Goal: Information Seeking & Learning: Learn about a topic

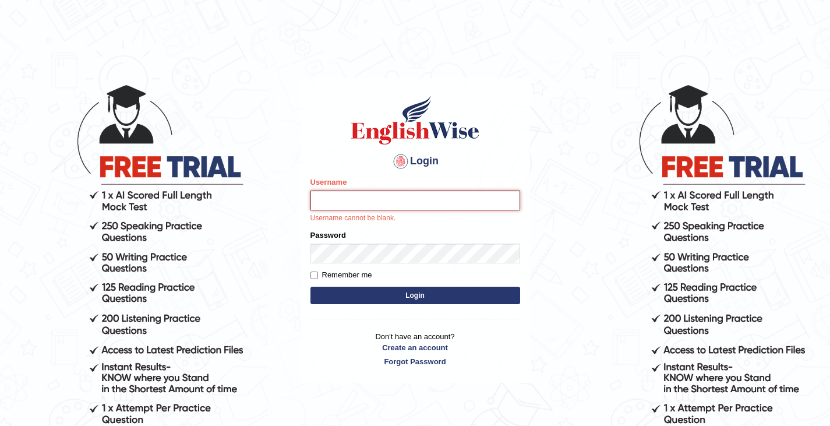
type input "Tshering_Phuntsho2025"
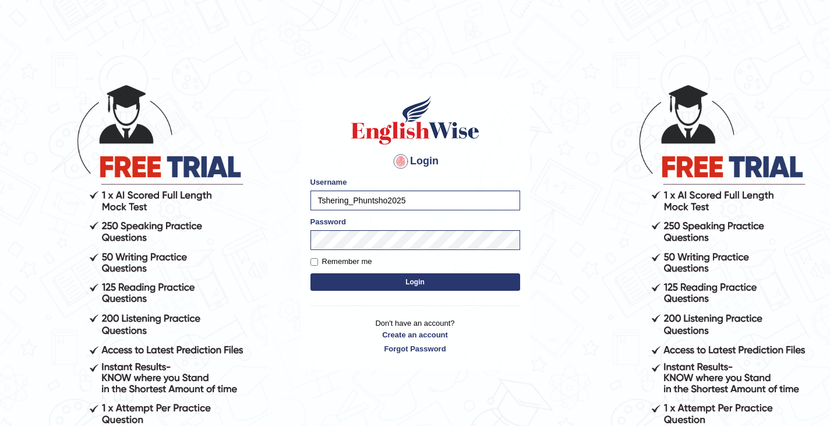
click at [403, 287] on button "Login" at bounding box center [415, 281] width 210 height 17
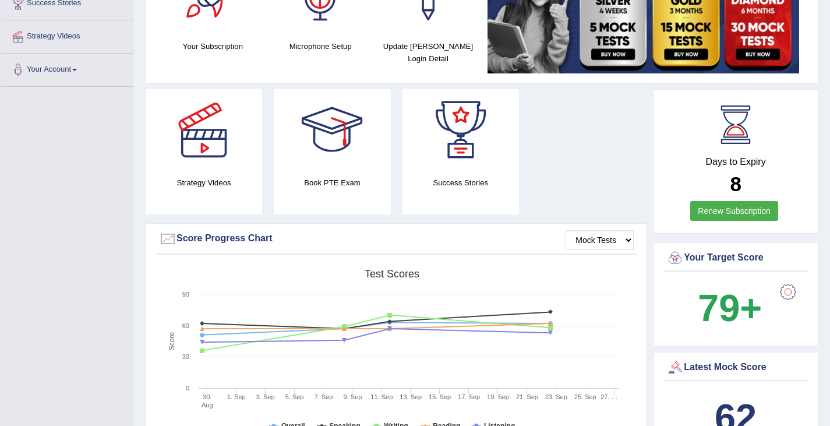
scroll to position [175, 0]
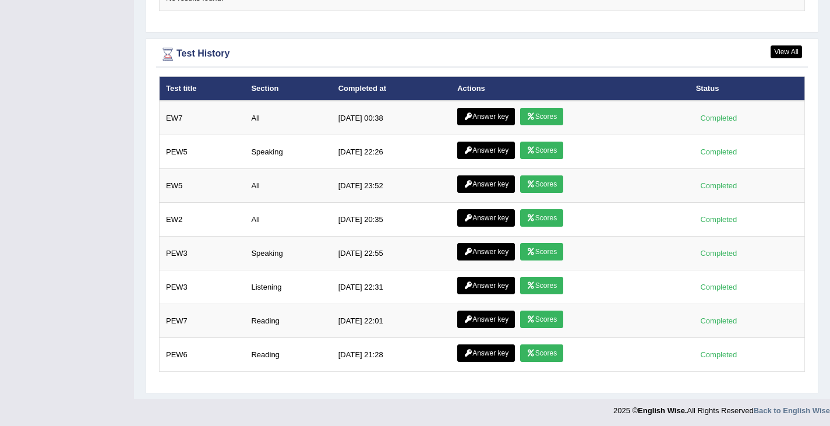
scroll to position [1575, 0]
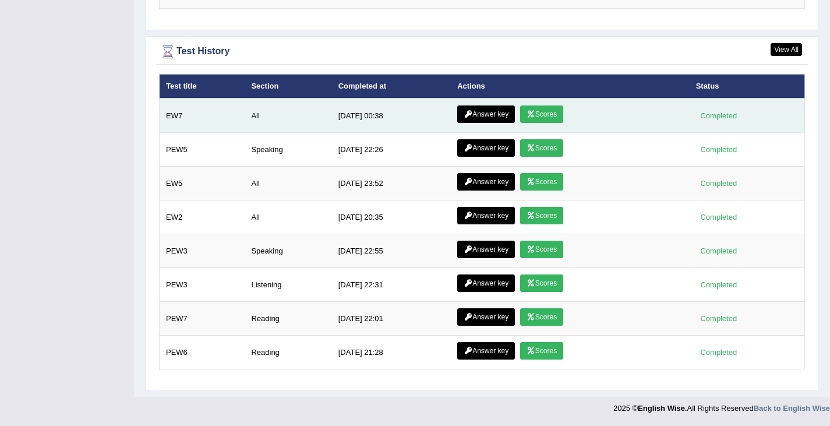
click at [548, 112] on link "Scores" at bounding box center [541, 113] width 43 height 17
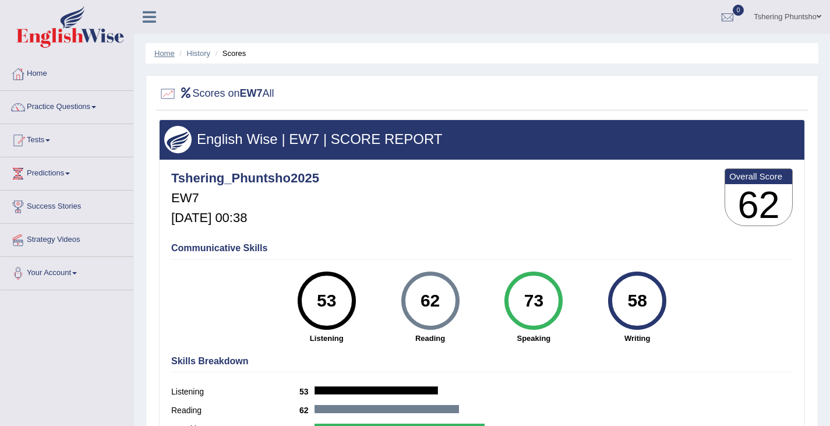
click at [162, 51] on link "Home" at bounding box center [164, 53] width 20 height 9
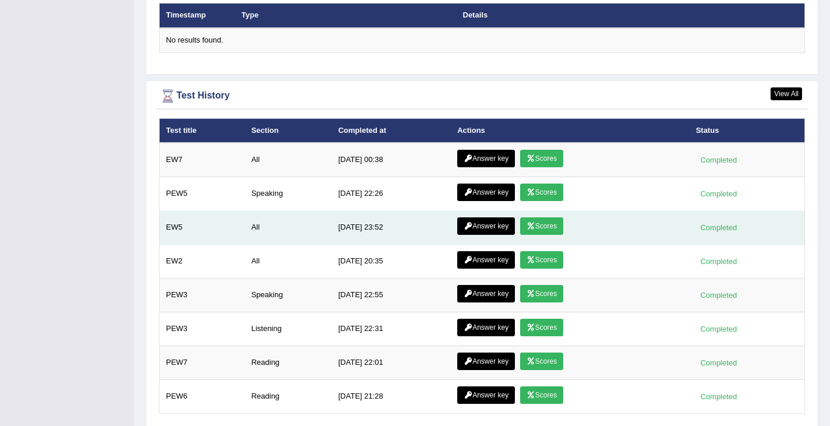
scroll to position [1500, 0]
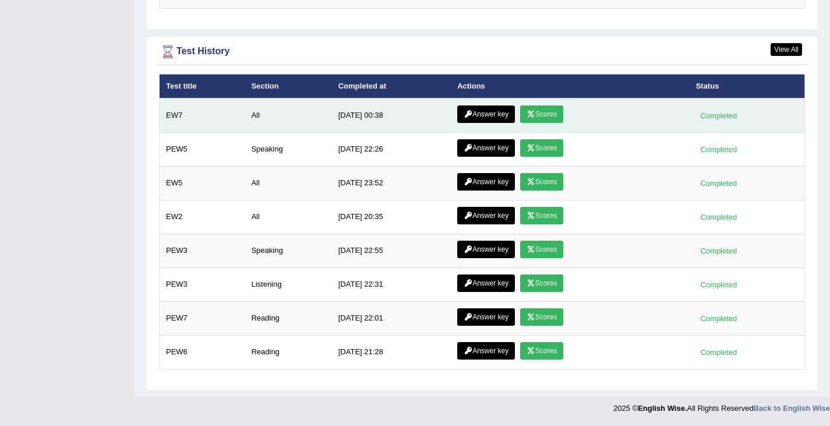
click at [481, 112] on link "Answer key" at bounding box center [486, 113] width 58 height 17
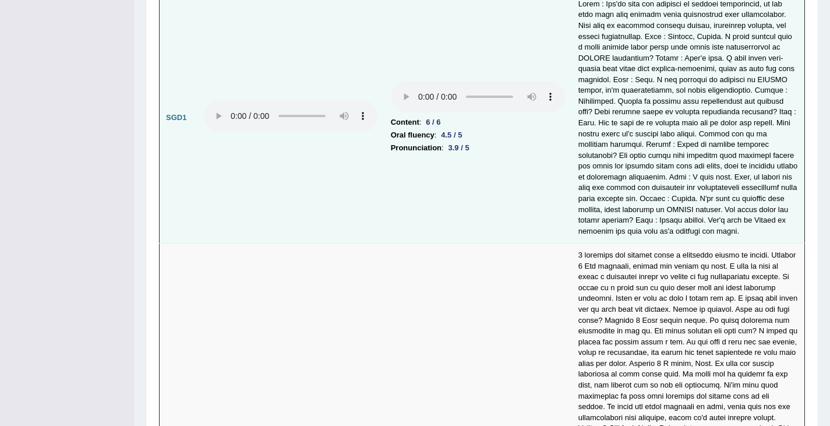
scroll to position [3145, 0]
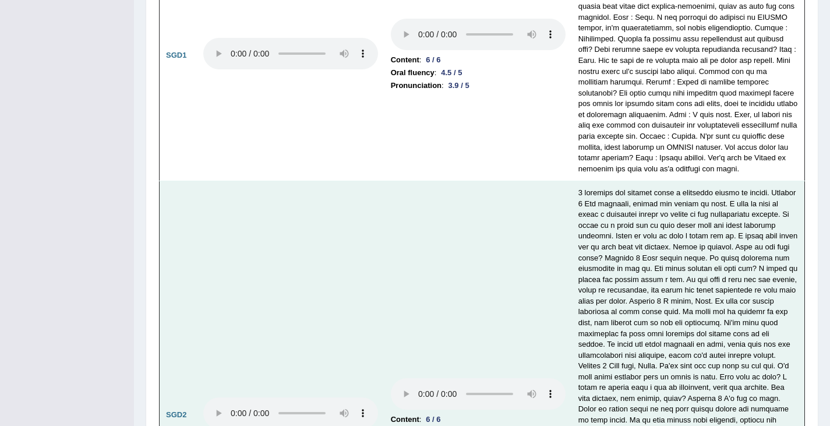
click at [403, 218] on td "Content : 6 / 6 Oral fluency : 5 / 5 Pronunciation : 5 / 5" at bounding box center [478, 415] width 188 height 468
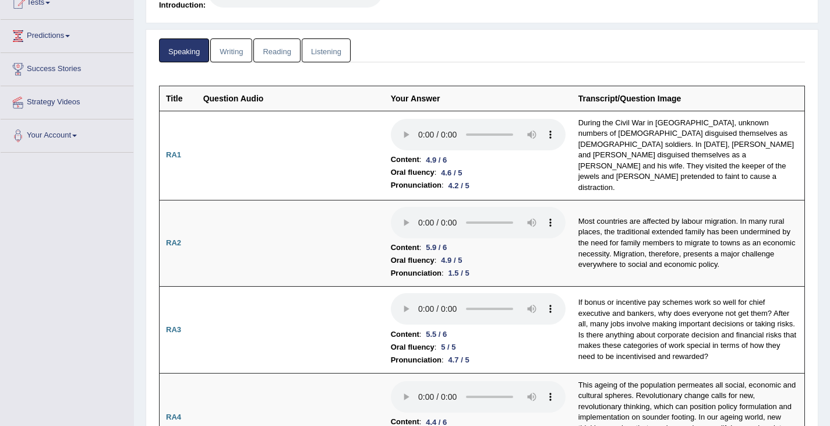
scroll to position [0, 0]
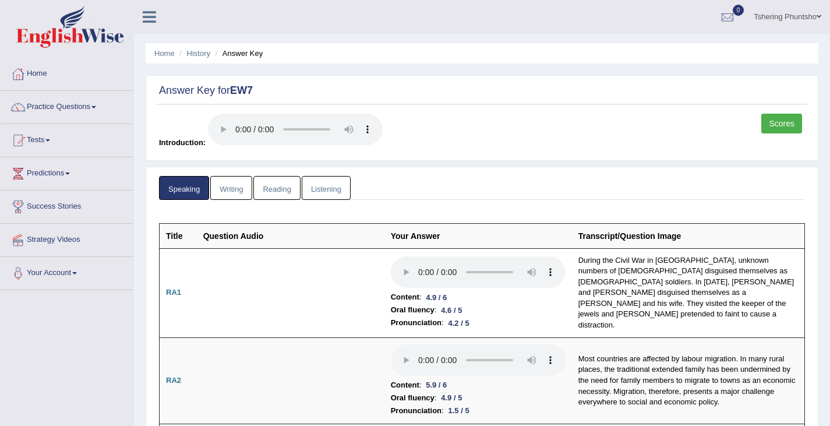
click at [229, 189] on link "Writing" at bounding box center [231, 188] width 42 height 24
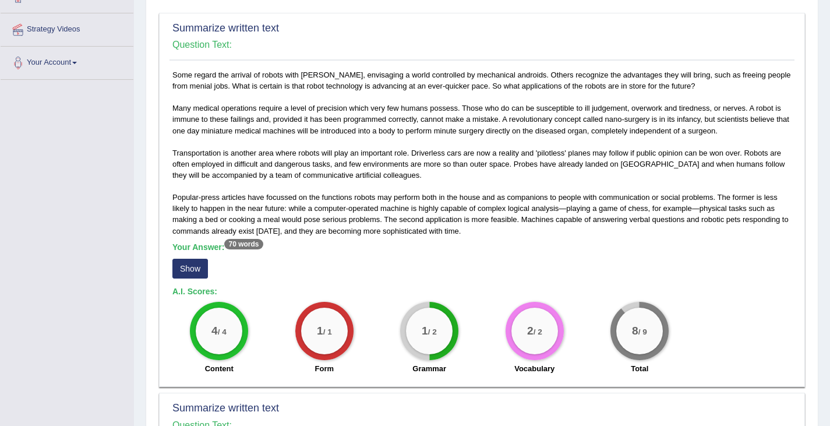
scroll to position [233, 0]
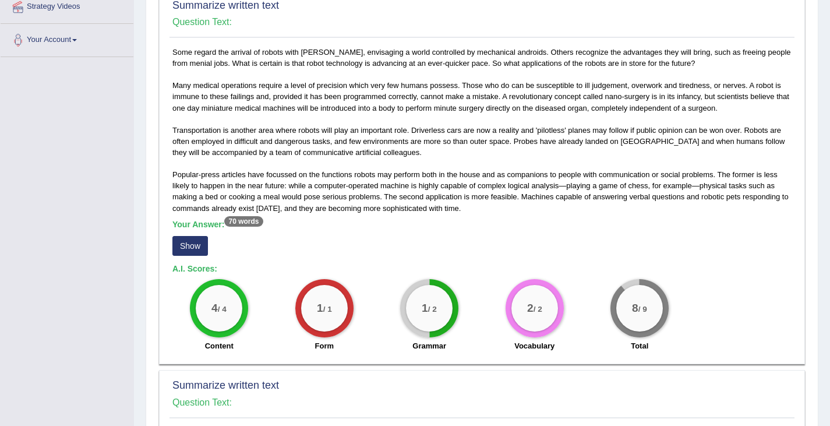
click at [193, 246] on button "Show" at bounding box center [190, 246] width 36 height 20
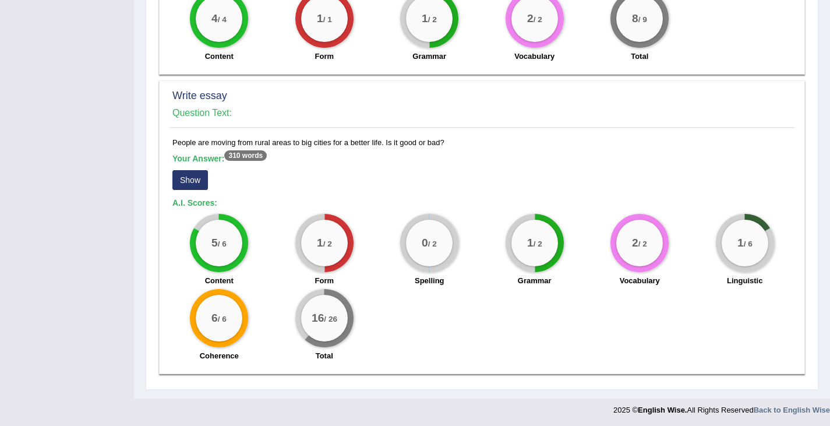
scroll to position [971, 0]
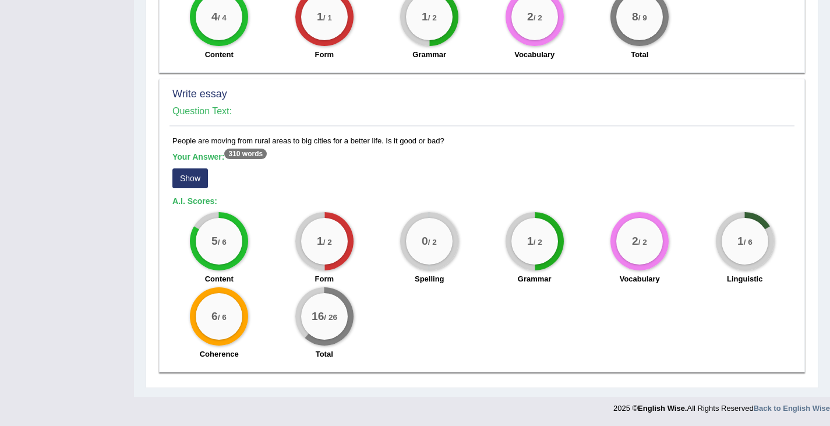
click at [192, 181] on button "Show" at bounding box center [190, 178] width 36 height 20
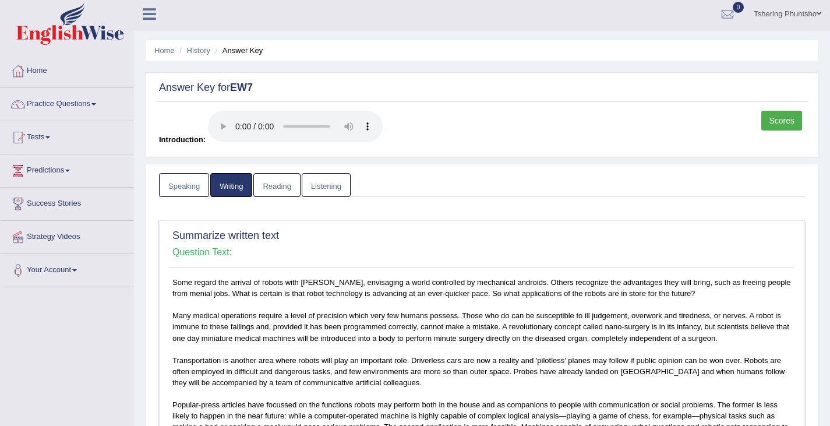
scroll to position [0, 0]
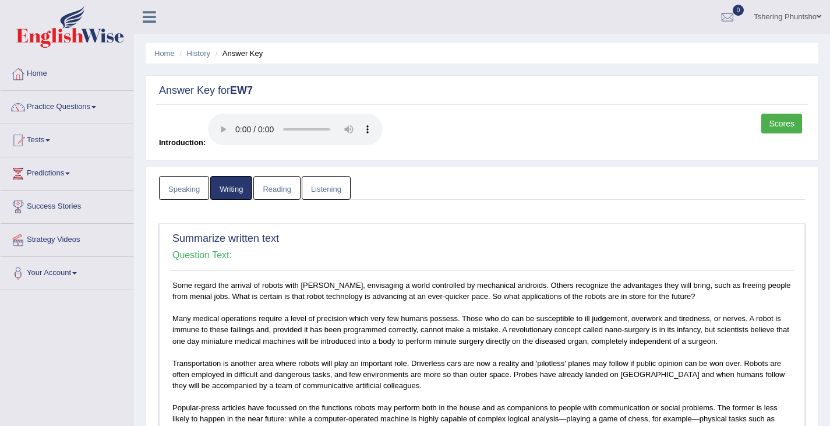
click at [283, 185] on link "Reading" at bounding box center [276, 188] width 47 height 24
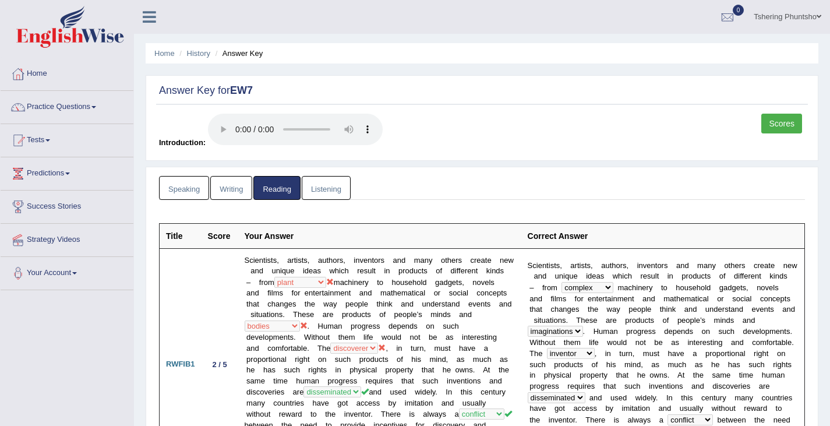
click at [271, 182] on link "Reading" at bounding box center [276, 188] width 47 height 24
click at [183, 188] on link "Speaking" at bounding box center [184, 188] width 50 height 24
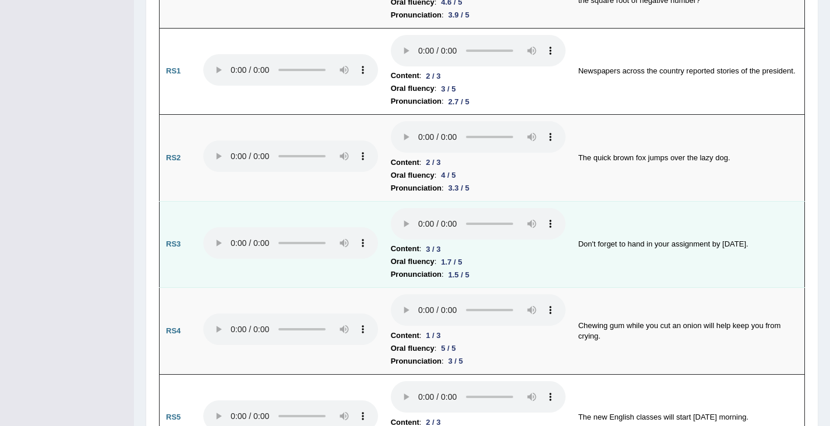
scroll to position [757, 0]
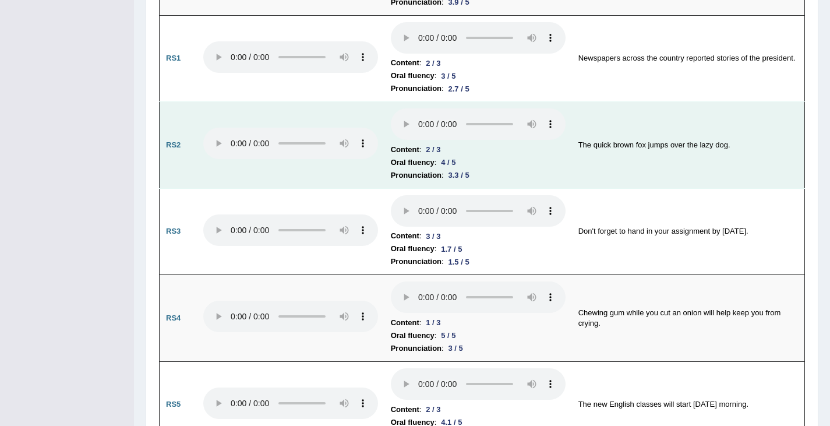
click at [230, 181] on td at bounding box center [291, 145] width 188 height 87
click at [228, 180] on td at bounding box center [291, 145] width 188 height 87
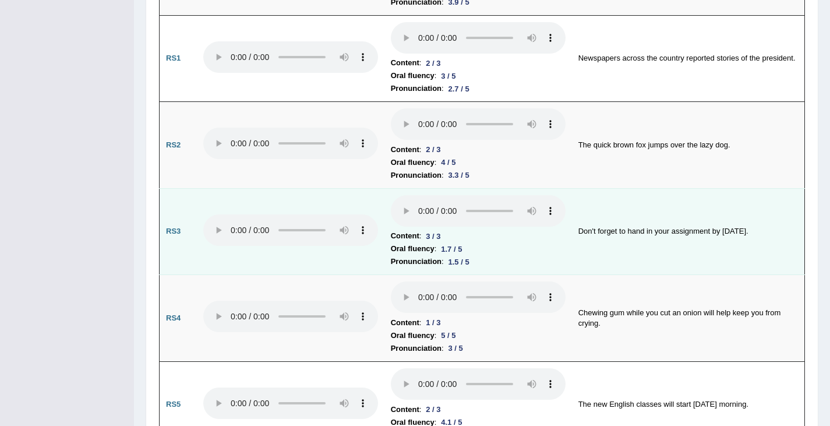
click at [231, 188] on td at bounding box center [291, 231] width 188 height 87
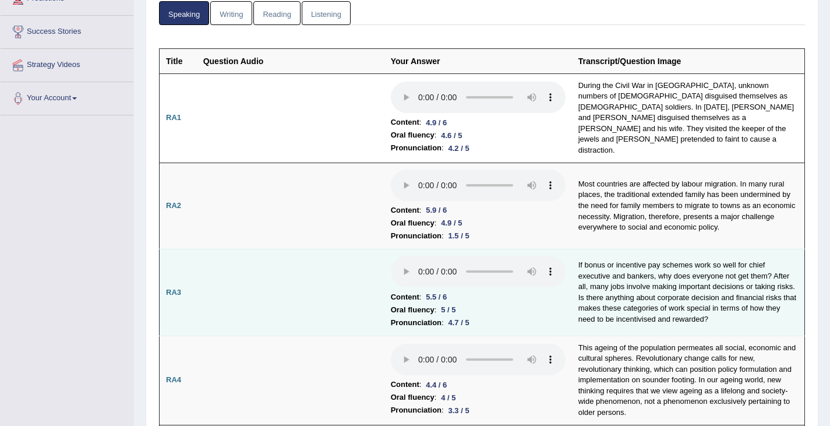
scroll to position [0, 0]
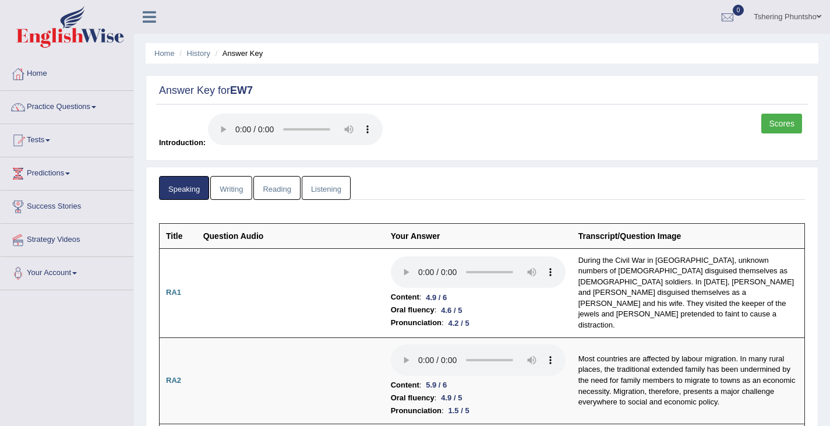
click at [224, 182] on link "Writing" at bounding box center [231, 188] width 42 height 24
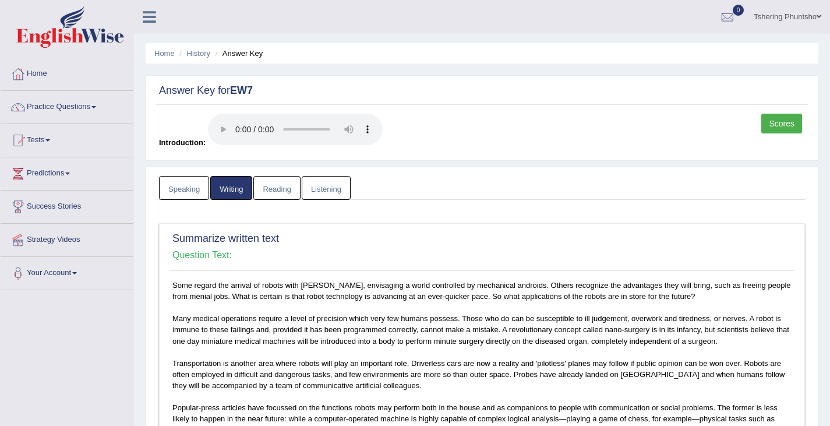
click at [276, 183] on link "Reading" at bounding box center [276, 188] width 47 height 24
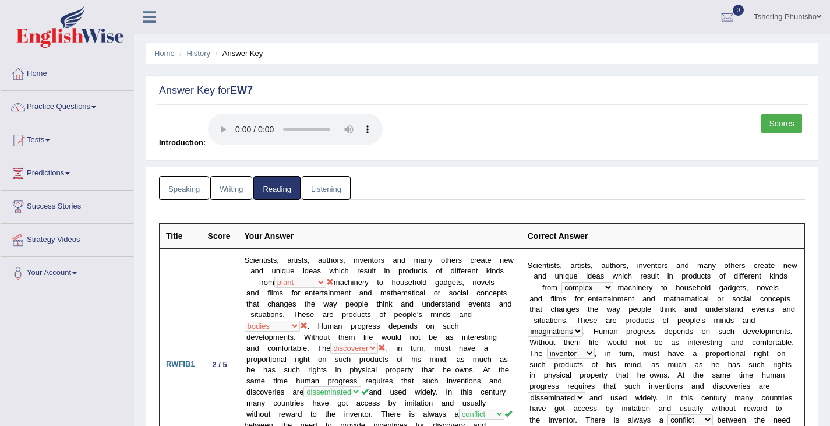
click at [319, 186] on link "Listening" at bounding box center [326, 188] width 49 height 24
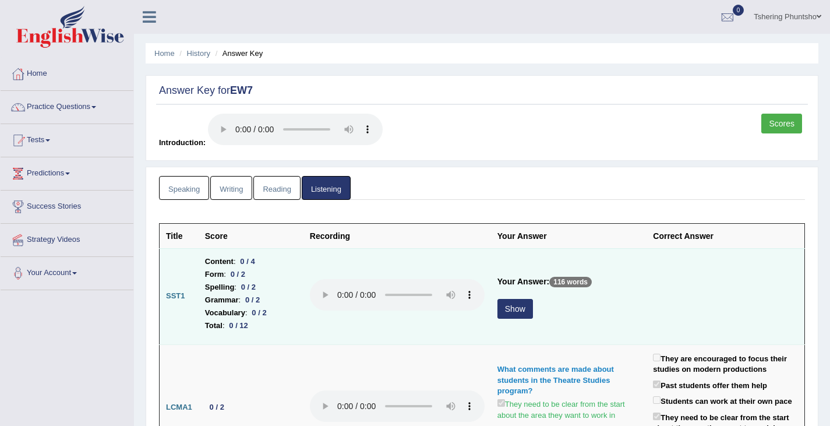
click at [513, 309] on button "Show" at bounding box center [515, 309] width 36 height 20
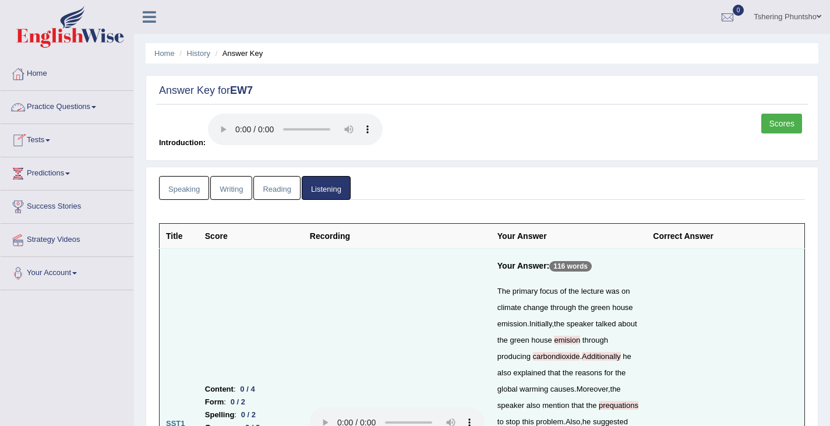
click at [84, 108] on link "Practice Questions" at bounding box center [67, 105] width 133 height 29
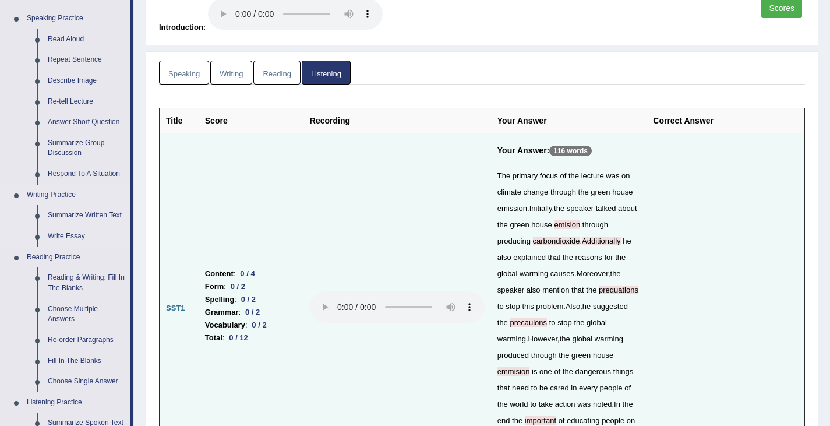
scroll to position [116, 0]
click at [54, 337] on link "Re-order Paragraphs" at bounding box center [87, 338] width 88 height 21
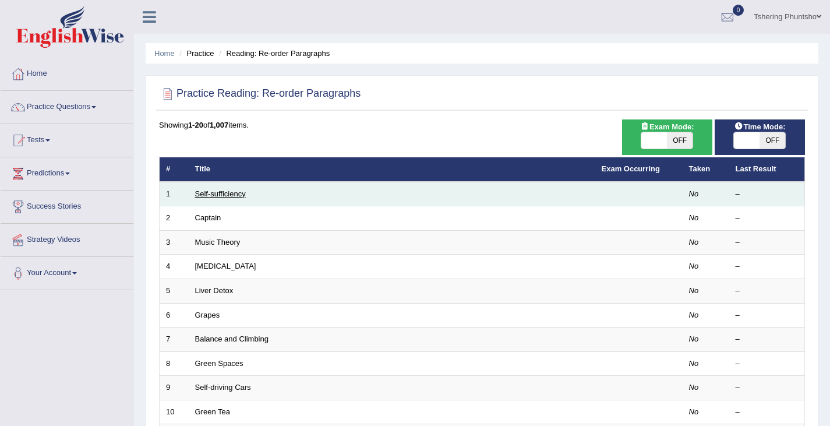
click at [215, 193] on link "Self-sufficiency" at bounding box center [220, 193] width 51 height 9
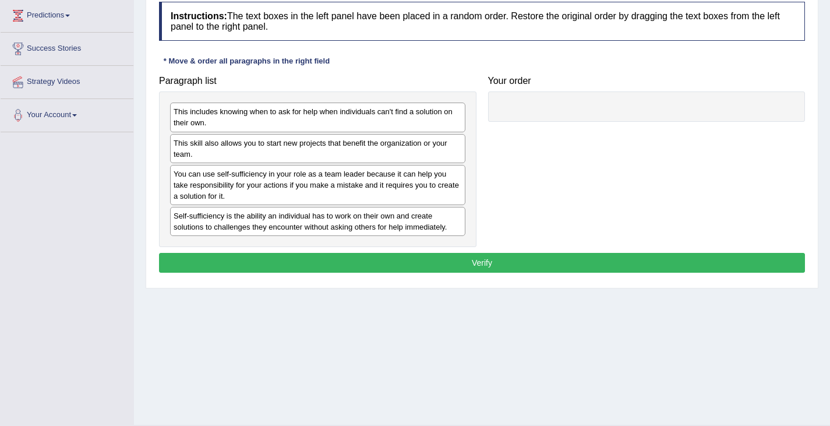
scroll to position [175, 0]
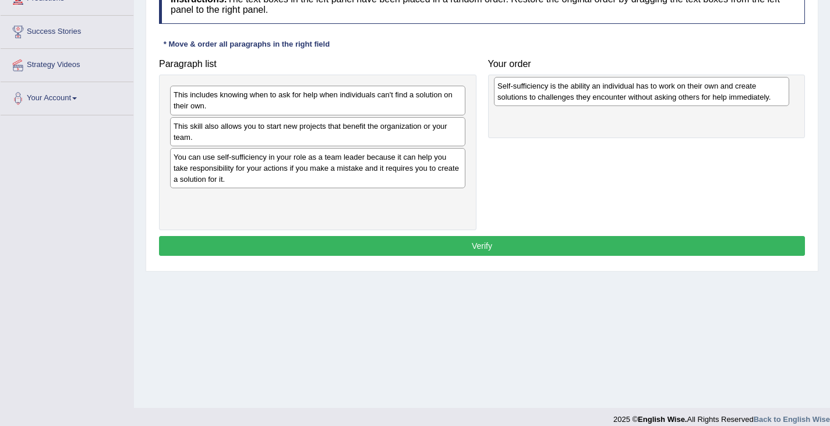
drag, startPoint x: 294, startPoint y: 204, endPoint x: 614, endPoint y: 91, distance: 340.2
click at [614, 91] on div "Self-sufficiency is the ability an individual has to work on their own and crea…" at bounding box center [641, 91] width 295 height 29
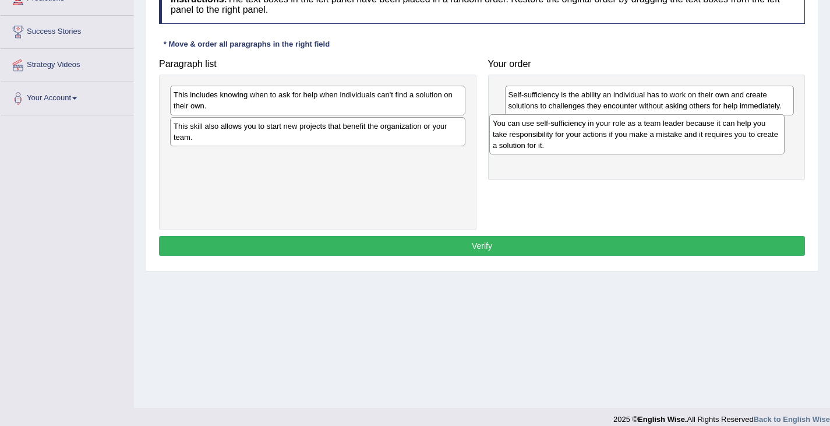
drag, startPoint x: 330, startPoint y: 168, endPoint x: 644, endPoint y: 133, distance: 315.3
click at [644, 133] on div "You can use self-sufficiency in your role as a team leader because it can help …" at bounding box center [636, 134] width 295 height 40
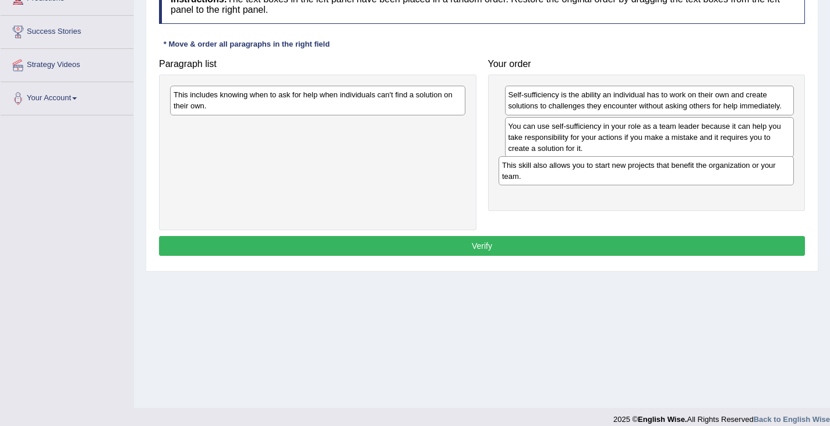
drag, startPoint x: 330, startPoint y: 135, endPoint x: 652, endPoint y: 172, distance: 323.6
click at [652, 172] on div "This skill also allows you to start new projects that benefit the organization …" at bounding box center [646, 170] width 295 height 29
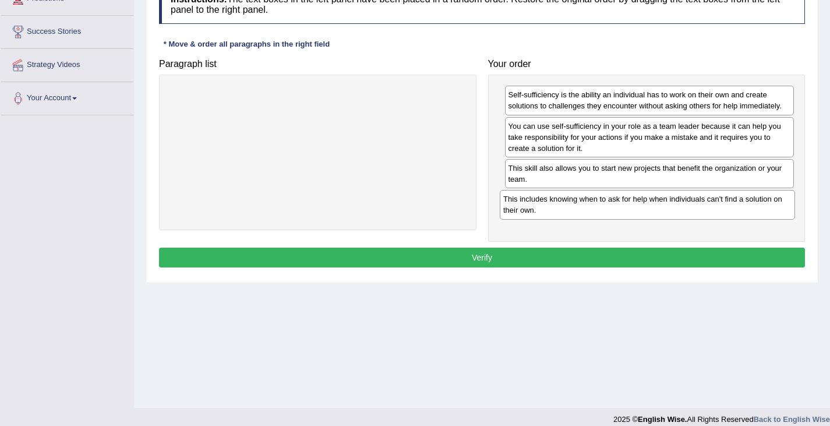
drag, startPoint x: 279, startPoint y: 103, endPoint x: 609, endPoint y: 207, distance: 345.7
click at [609, 207] on div "This includes knowing when to ask for help when individuals can't find a soluti…" at bounding box center [647, 204] width 295 height 29
click at [470, 260] on button "Verify" at bounding box center [482, 258] width 646 height 20
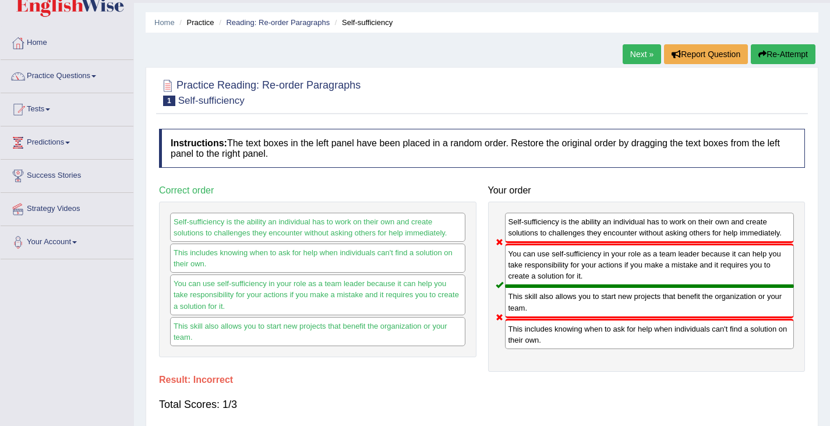
scroll to position [0, 0]
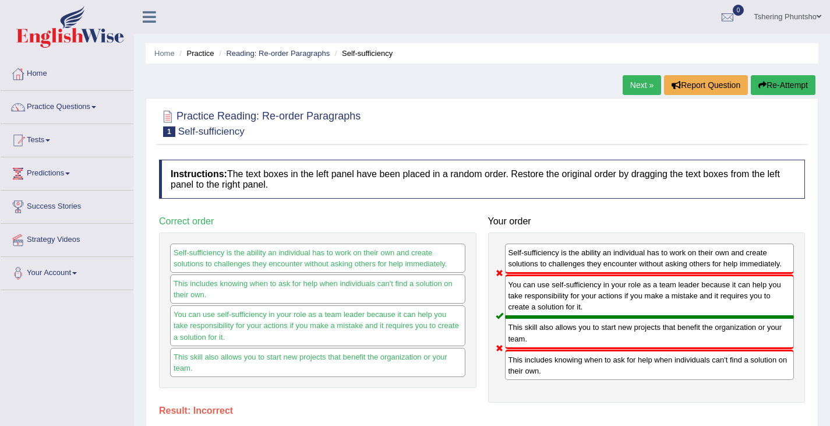
click at [628, 82] on link "Next »" at bounding box center [642, 85] width 38 height 20
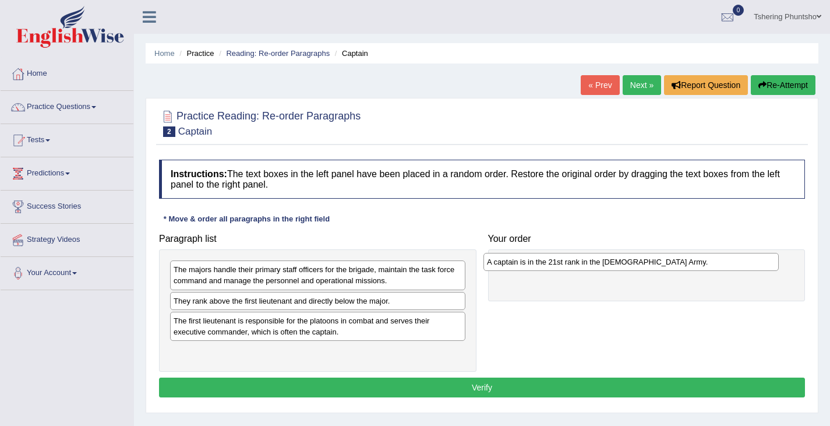
drag, startPoint x: 297, startPoint y: 302, endPoint x: 610, endPoint y: 263, distance: 315.2
click at [610, 263] on div "A captain is in the 21st rank in the [DEMOGRAPHIC_DATA] Army." at bounding box center [630, 262] width 295 height 18
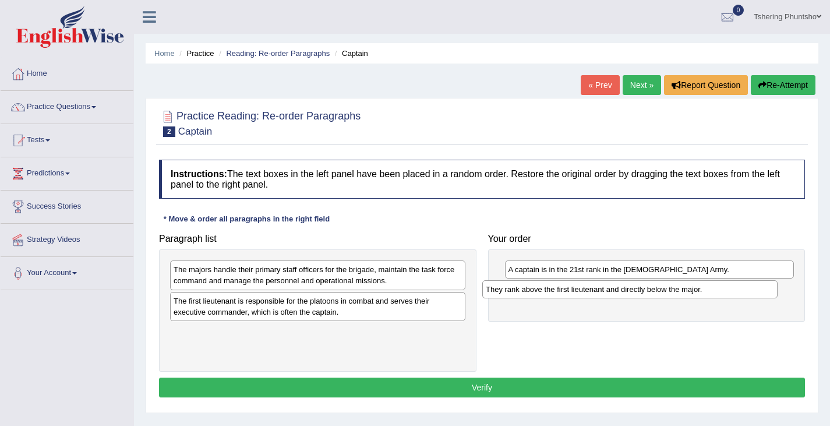
drag, startPoint x: 293, startPoint y: 302, endPoint x: 605, endPoint y: 291, distance: 312.4
click at [605, 291] on div "They rank above the first lieutenant and directly below the major." at bounding box center [629, 289] width 295 height 18
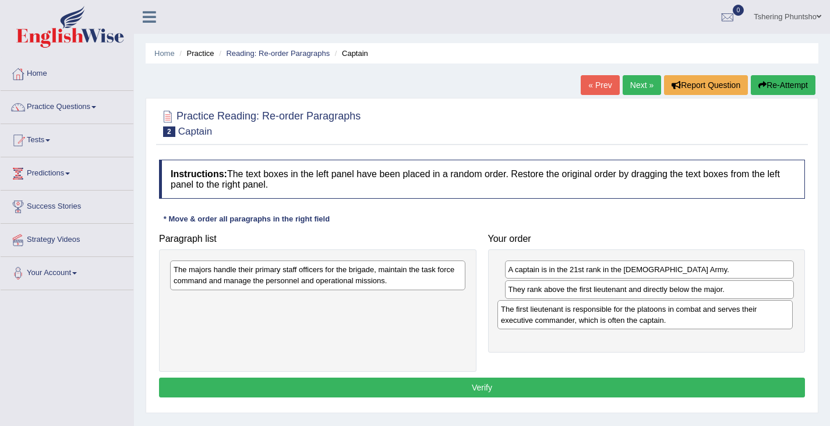
drag, startPoint x: 264, startPoint y: 305, endPoint x: 591, endPoint y: 312, distance: 326.8
click at [591, 312] on div "The first lieutenant is responsible for the platoons in combat and serves their…" at bounding box center [644, 314] width 295 height 29
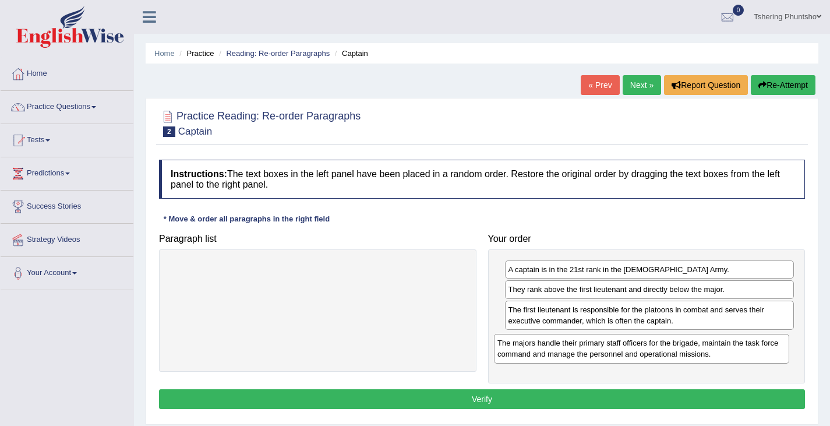
drag, startPoint x: 249, startPoint y: 270, endPoint x: 573, endPoint y: 342, distance: 331.2
click at [573, 342] on div "The majors handle their primary staff officers for the brigade, maintain the ta…" at bounding box center [641, 348] width 295 height 29
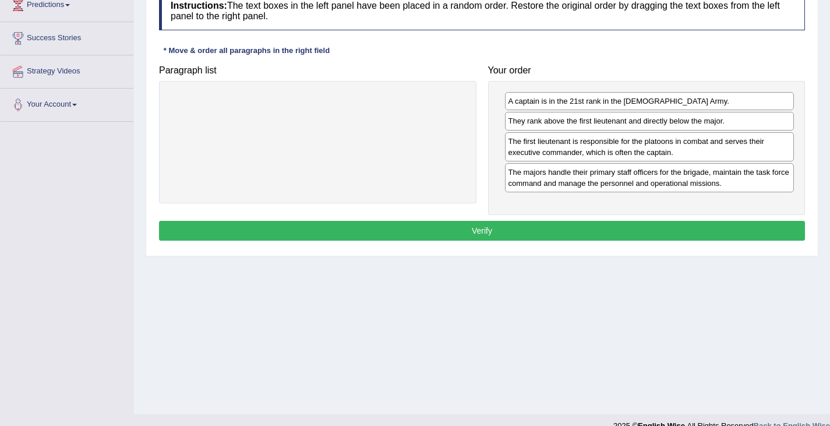
scroll to position [175, 0]
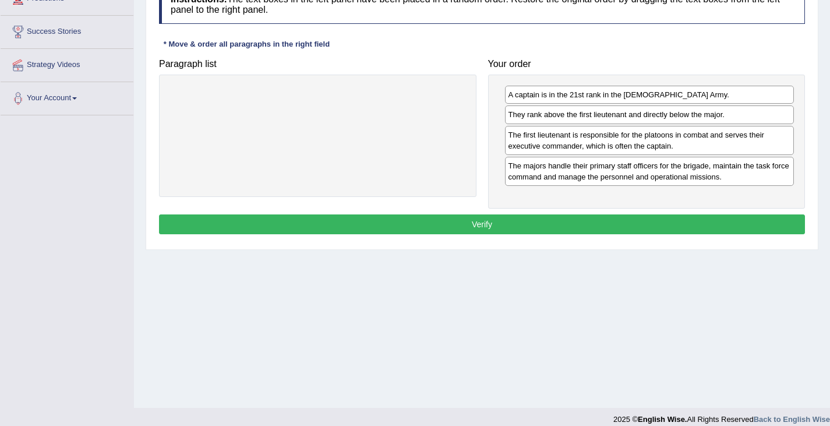
click at [479, 223] on button "Verify" at bounding box center [482, 224] width 646 height 20
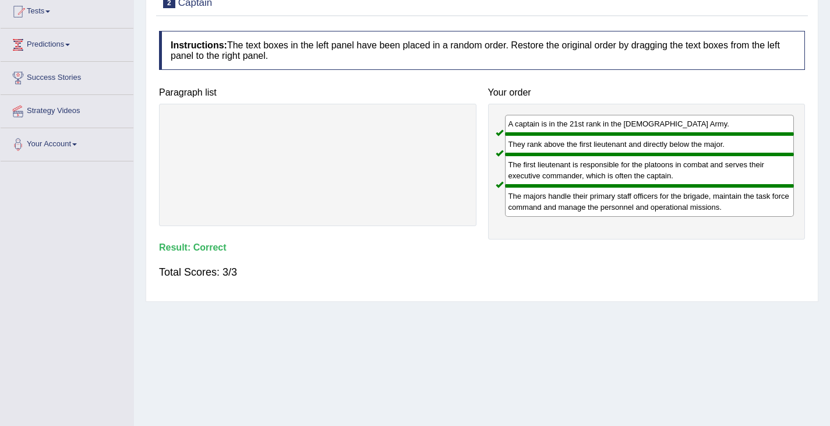
scroll to position [0, 0]
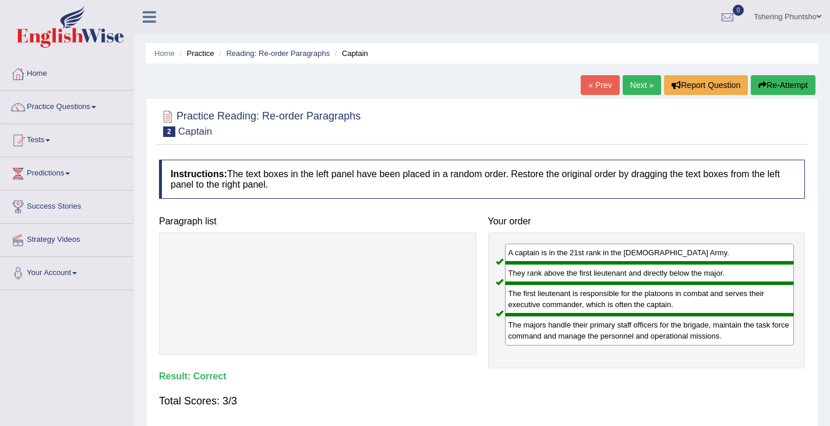
click at [630, 82] on link "Next »" at bounding box center [642, 85] width 38 height 20
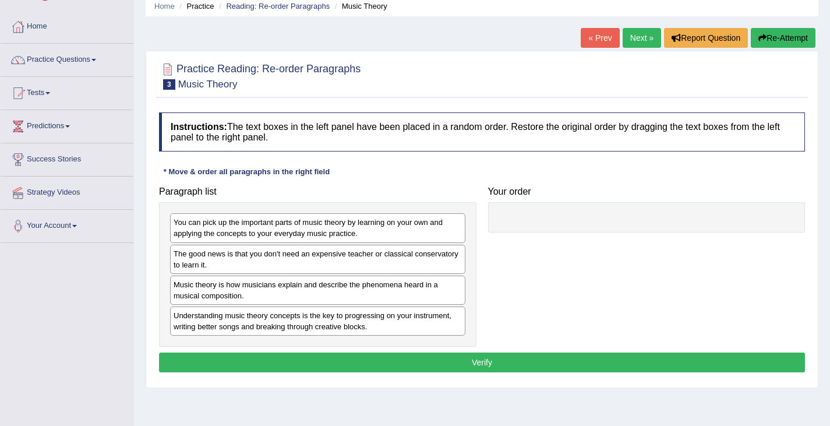
scroll to position [58, 0]
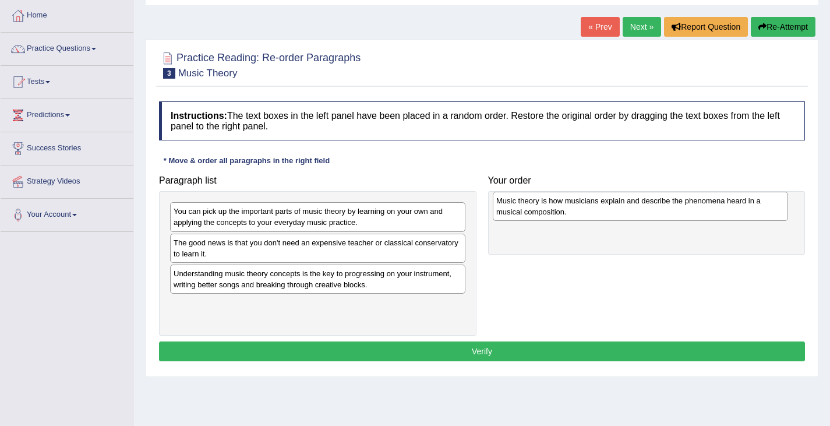
drag, startPoint x: 315, startPoint y: 283, endPoint x: 632, endPoint y: 210, distance: 325.7
click at [632, 210] on div "Music theory is how musicians explain and describe the phenomena heard in a mus…" at bounding box center [640, 206] width 295 height 29
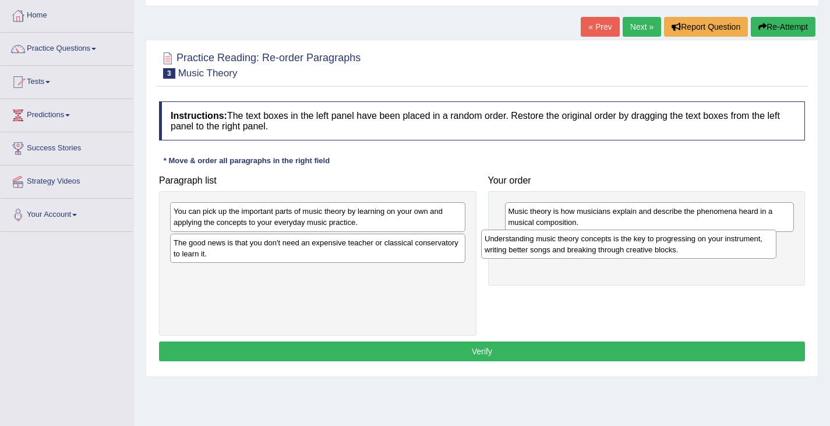
drag, startPoint x: 370, startPoint y: 284, endPoint x: 677, endPoint y: 249, distance: 309.6
click at [677, 249] on div "Understanding music theory concepts is the key to progressing on your instrumen…" at bounding box center [628, 243] width 295 height 29
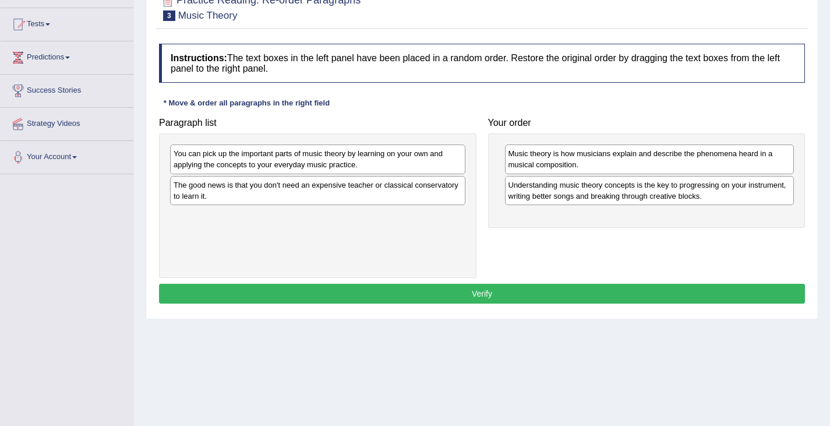
scroll to position [116, 0]
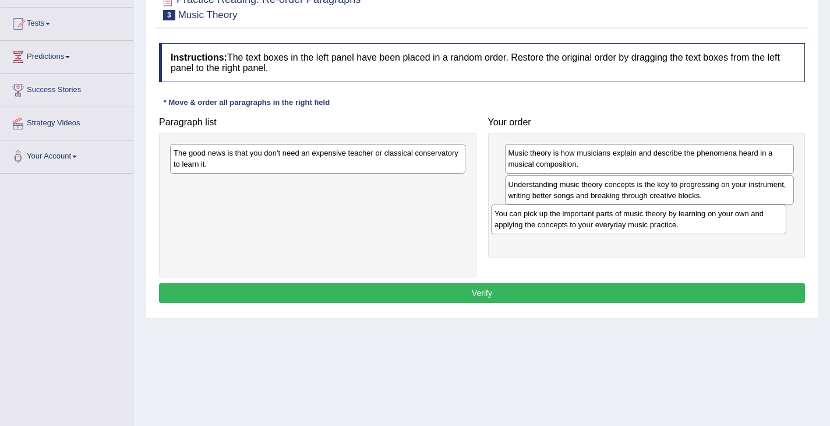
drag, startPoint x: 272, startPoint y: 156, endPoint x: 593, endPoint y: 217, distance: 327.3
click at [593, 216] on div "You can pick up the important parts of music theory by learning on your own and…" at bounding box center [638, 218] width 295 height 29
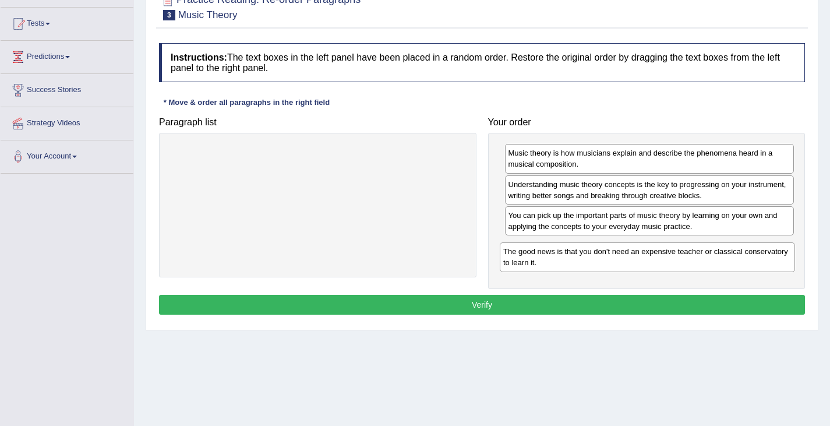
drag, startPoint x: 253, startPoint y: 157, endPoint x: 578, endPoint y: 257, distance: 339.9
click at [582, 256] on div "The good news is that you don't need an expensive teacher or classical conserva…" at bounding box center [647, 256] width 295 height 29
click at [484, 308] on button "Verify" at bounding box center [482, 305] width 646 height 20
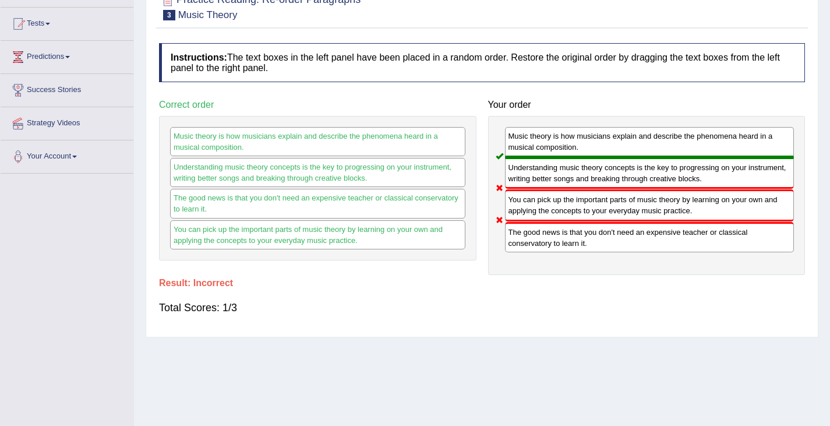
scroll to position [0, 0]
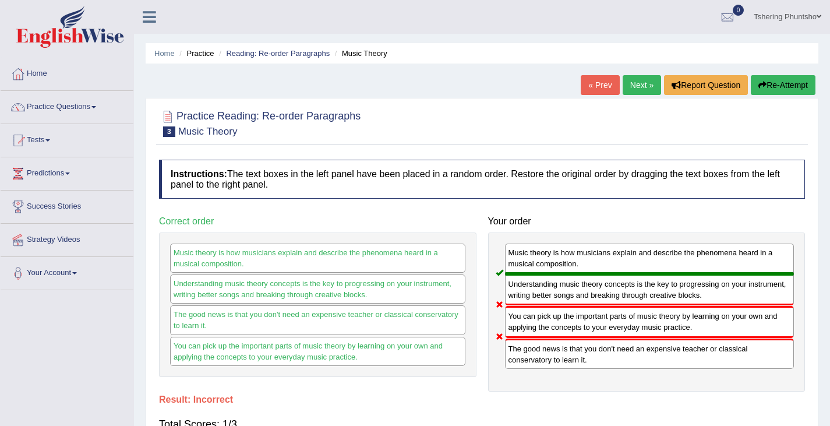
click at [635, 84] on link "Next »" at bounding box center [642, 85] width 38 height 20
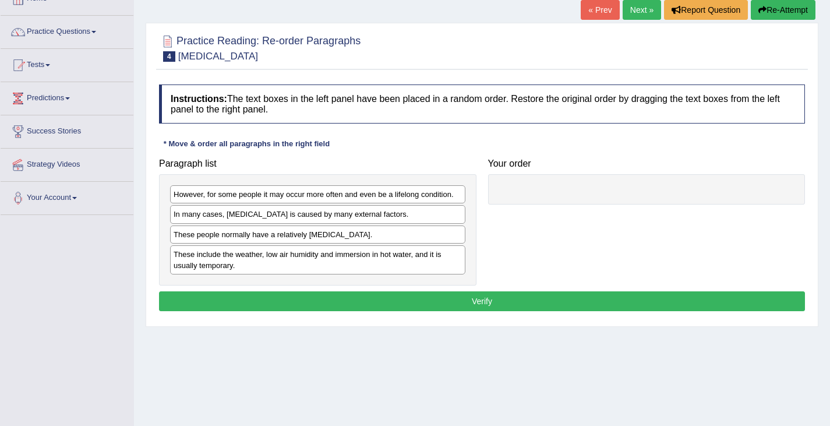
scroll to position [116, 0]
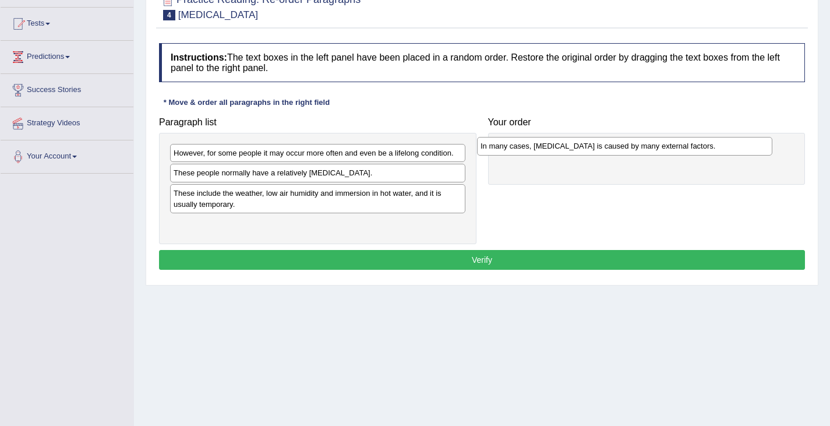
drag, startPoint x: 343, startPoint y: 174, endPoint x: 650, endPoint y: 147, distance: 308.1
click at [650, 147] on div "In many cases, dry skin is caused by many external factors." at bounding box center [624, 146] width 295 height 18
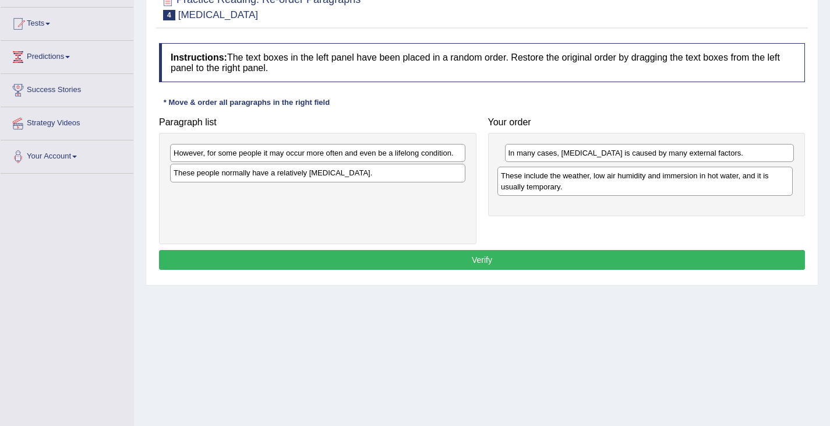
drag, startPoint x: 281, startPoint y: 200, endPoint x: 600, endPoint y: 182, distance: 319.1
click at [600, 182] on div "These include the weather, low air humidity and immersion in hot water, and it …" at bounding box center [644, 181] width 295 height 29
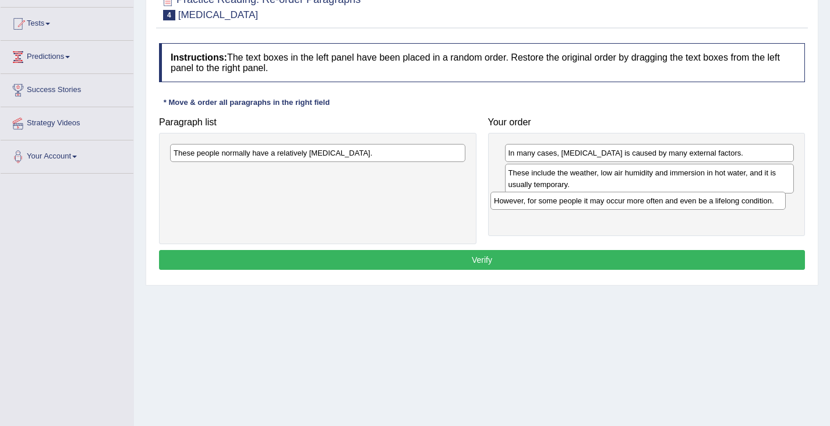
drag, startPoint x: 330, startPoint y: 156, endPoint x: 651, endPoint y: 203, distance: 323.9
click at [651, 203] on div "However, for some people it may occur more often and even be a lifelong conditi…" at bounding box center [637, 201] width 295 height 18
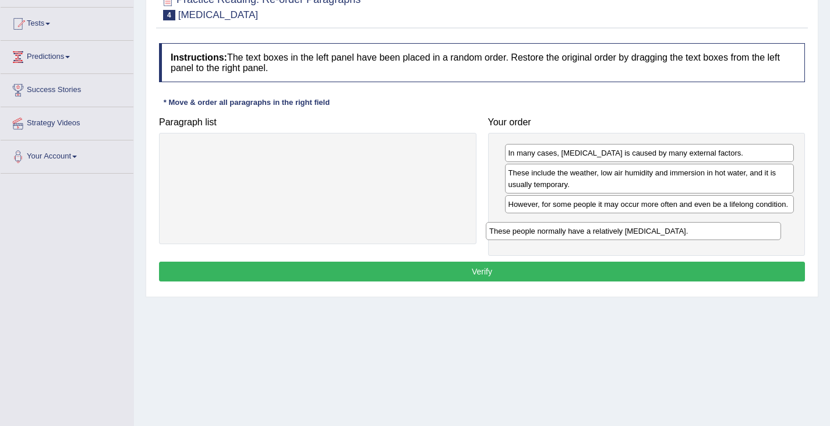
drag, startPoint x: 263, startPoint y: 154, endPoint x: 575, endPoint y: 231, distance: 321.1
click at [575, 231] on div "These people normally have a relatively sensitive skin." at bounding box center [633, 231] width 295 height 18
click at [475, 273] on button "Verify" at bounding box center [482, 272] width 646 height 20
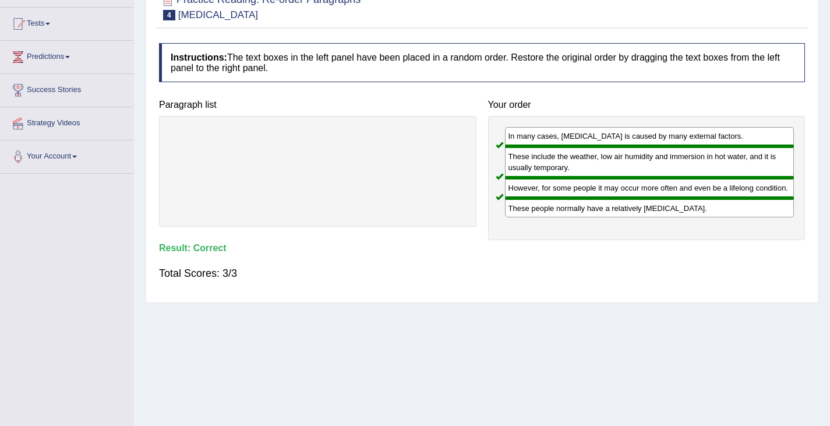
scroll to position [58, 0]
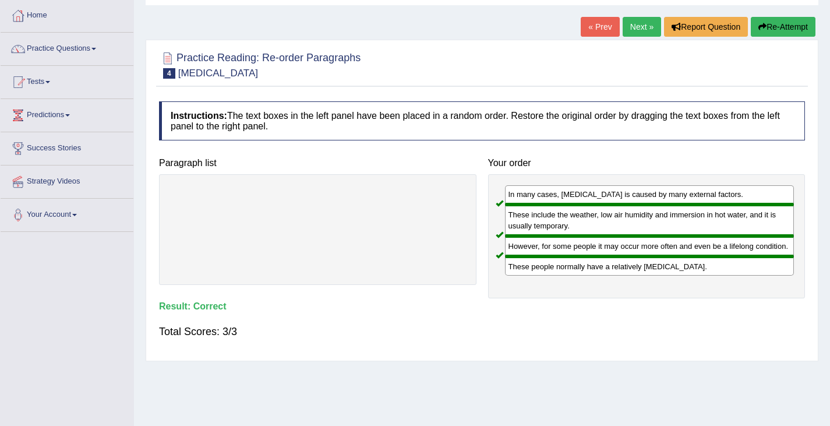
click at [638, 28] on link "Next »" at bounding box center [642, 27] width 38 height 20
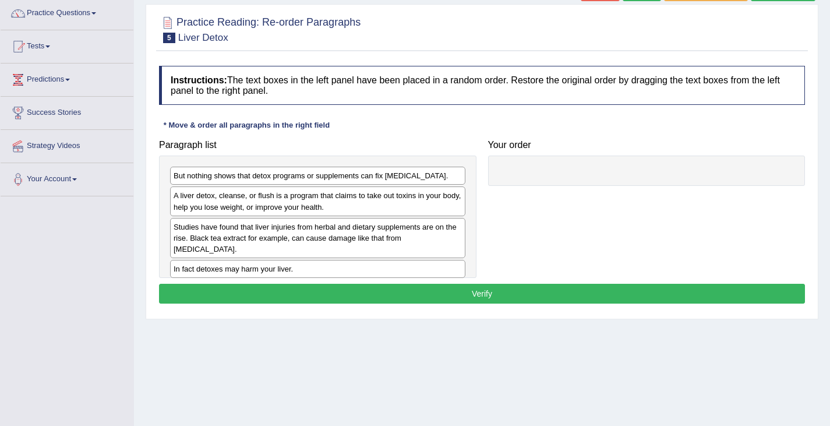
scroll to position [116, 0]
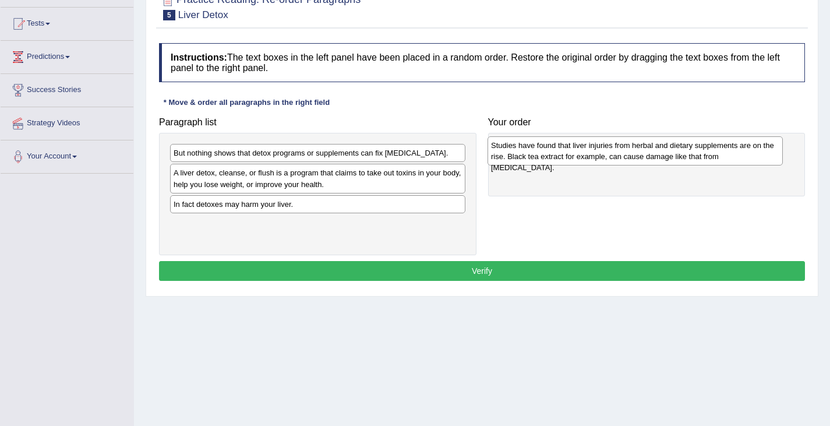
drag, startPoint x: 328, startPoint y: 209, endPoint x: 637, endPoint y: 150, distance: 314.9
click at [641, 150] on div "Studies have found that liver injuries from herbal and dietary supplements are …" at bounding box center [634, 150] width 295 height 29
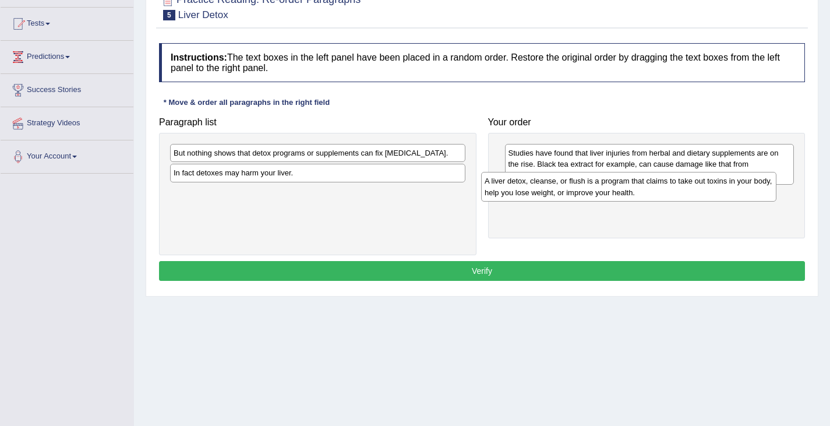
drag, startPoint x: 294, startPoint y: 180, endPoint x: 600, endPoint y: 188, distance: 306.5
click at [600, 188] on div "A liver detox, cleanse, or flush is a program that claims to take out toxins in…" at bounding box center [628, 186] width 295 height 29
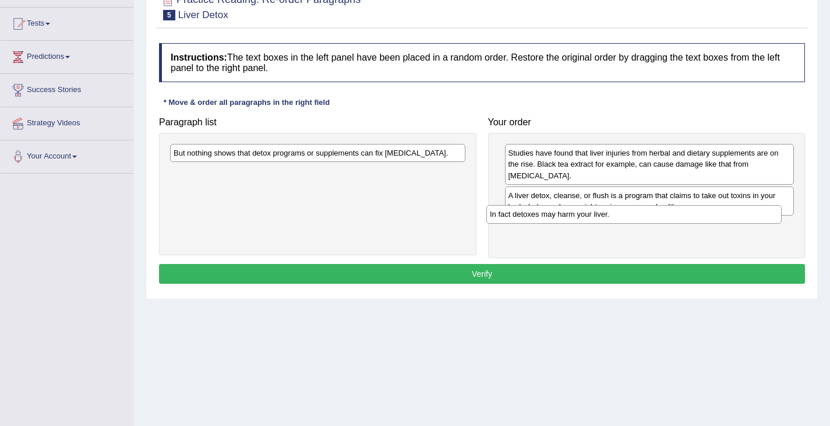
drag, startPoint x: 253, startPoint y: 172, endPoint x: 566, endPoint y: 213, distance: 315.4
click at [566, 213] on div "In fact detoxes may harm your liver." at bounding box center [633, 214] width 295 height 18
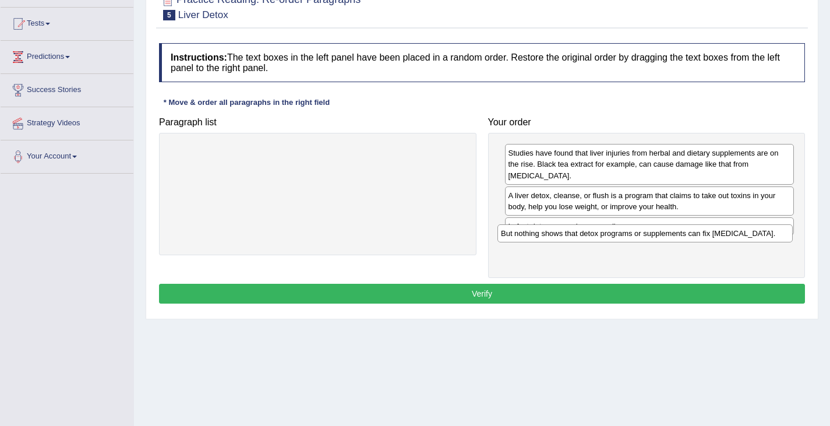
drag, startPoint x: 273, startPoint y: 155, endPoint x: 601, endPoint y: 235, distance: 338.0
click at [600, 235] on div "But nothing shows that detox programs or supplements can fix liver damage." at bounding box center [644, 233] width 295 height 18
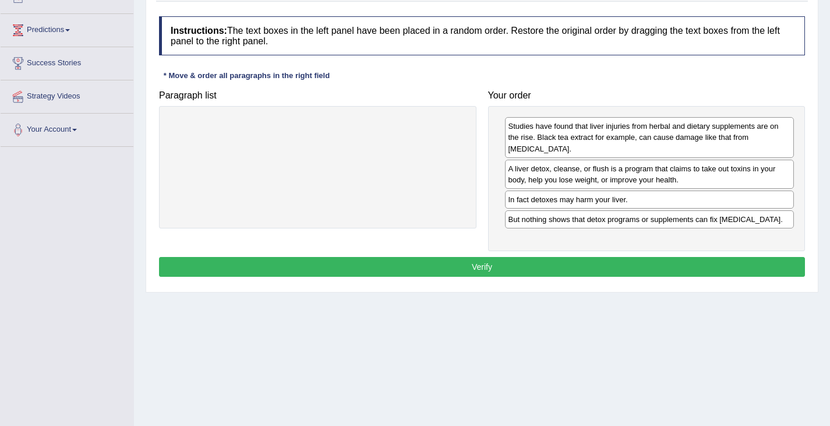
scroll to position [186, 0]
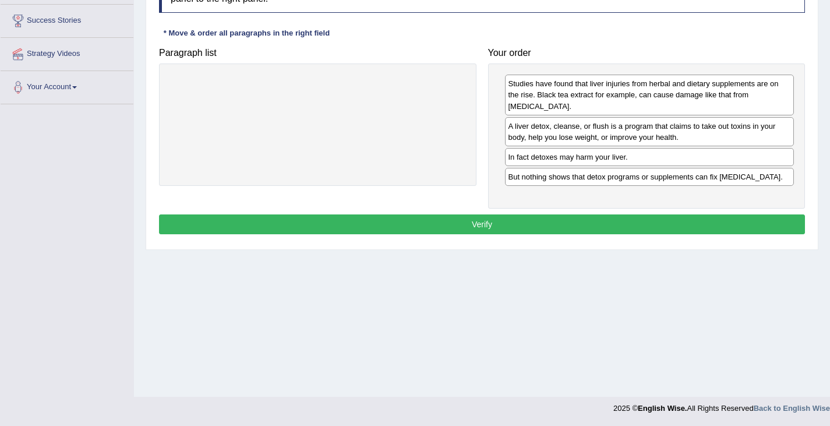
click at [492, 216] on button "Verify" at bounding box center [482, 224] width 646 height 20
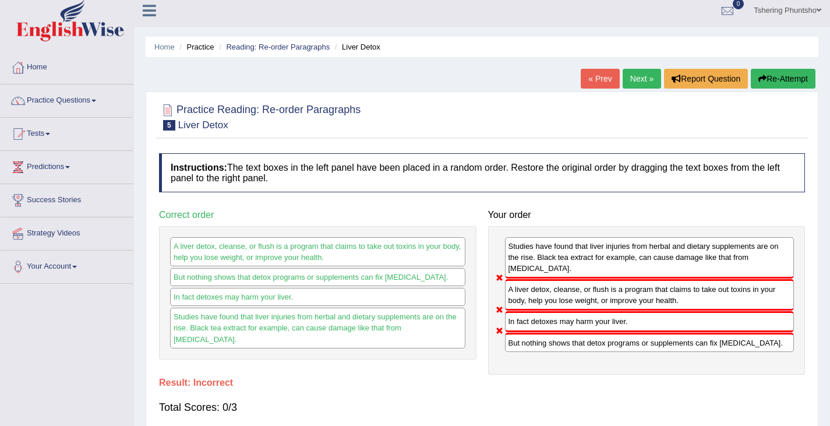
scroll to position [0, 0]
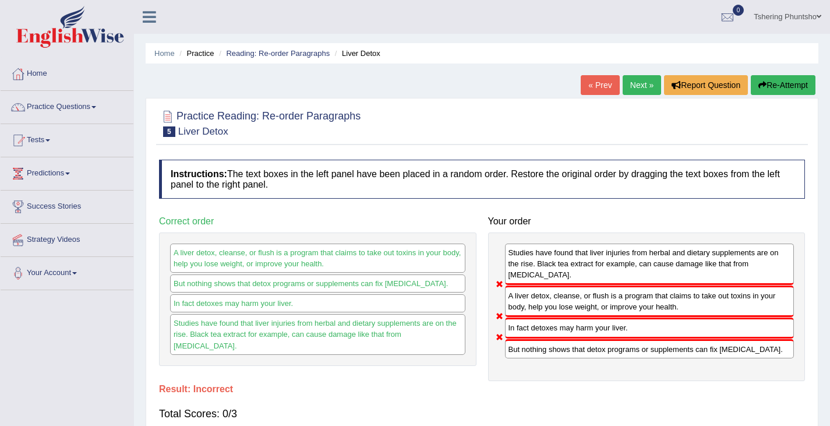
click at [639, 87] on link "Next »" at bounding box center [642, 85] width 38 height 20
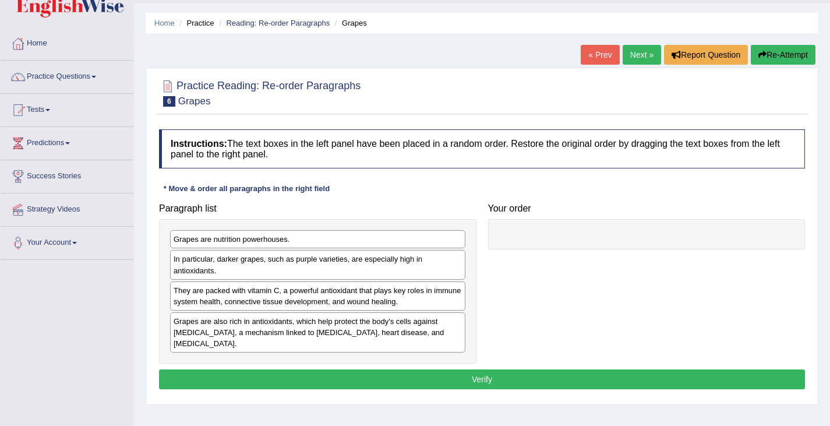
scroll to position [58, 0]
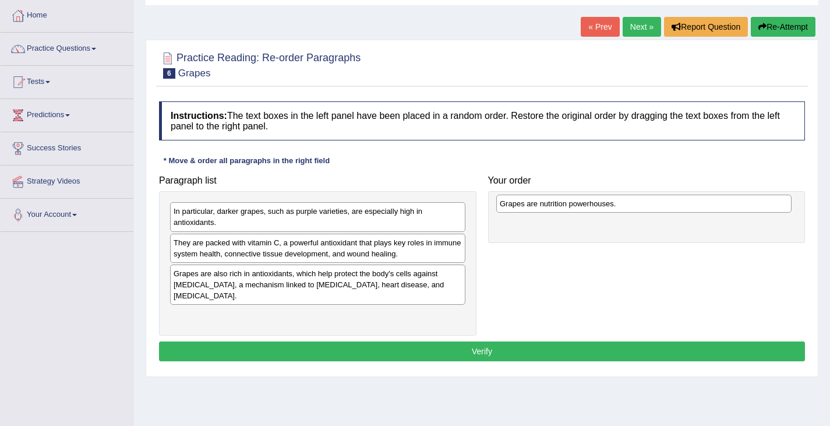
drag, startPoint x: 247, startPoint y: 212, endPoint x: 573, endPoint y: 204, distance: 326.2
click at [573, 204] on div "Grapes are nutrition powerhouses." at bounding box center [643, 204] width 295 height 18
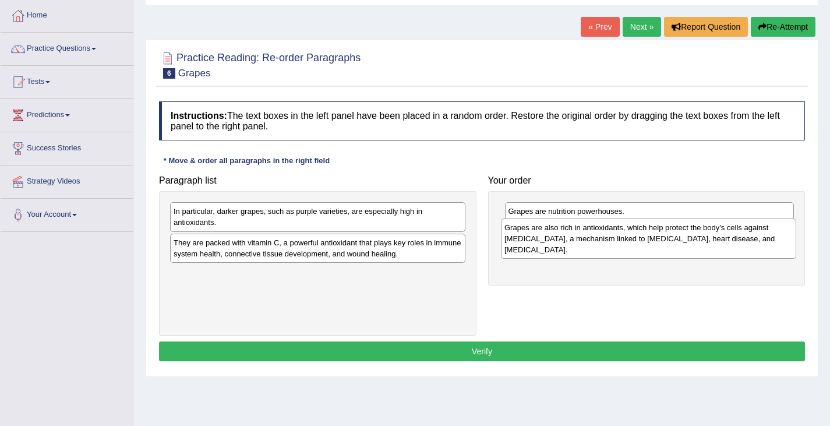
drag, startPoint x: 268, startPoint y: 288, endPoint x: 599, endPoint y: 242, distance: 333.9
click at [599, 242] on div "Grapes are also rich in antioxidants, which help protect the body's cells again…" at bounding box center [648, 238] width 295 height 40
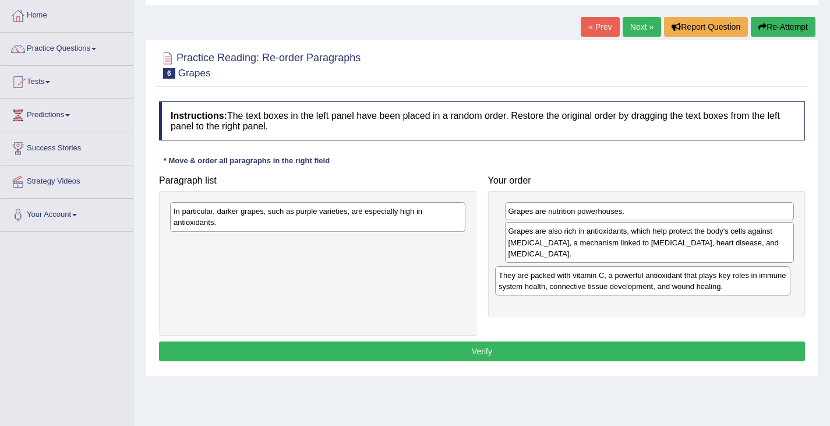
drag, startPoint x: 276, startPoint y: 250, endPoint x: 601, endPoint y: 283, distance: 326.6
click at [601, 283] on div "They are packed with vitamin C, a powerful antioxidant that plays key roles in …" at bounding box center [642, 280] width 295 height 29
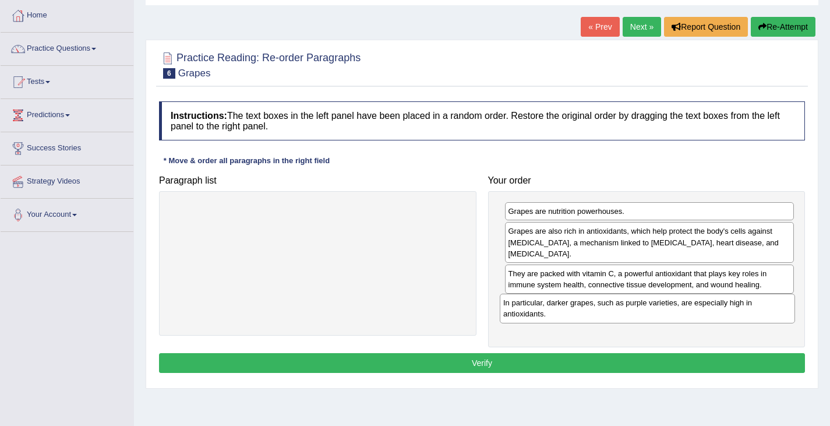
drag, startPoint x: 229, startPoint y: 221, endPoint x: 558, endPoint y: 316, distance: 341.9
click at [566, 314] on div "In particular, darker grapes, such as purple varieties, are especially high in …" at bounding box center [647, 308] width 295 height 29
click at [489, 359] on button "Verify" at bounding box center [482, 363] width 646 height 20
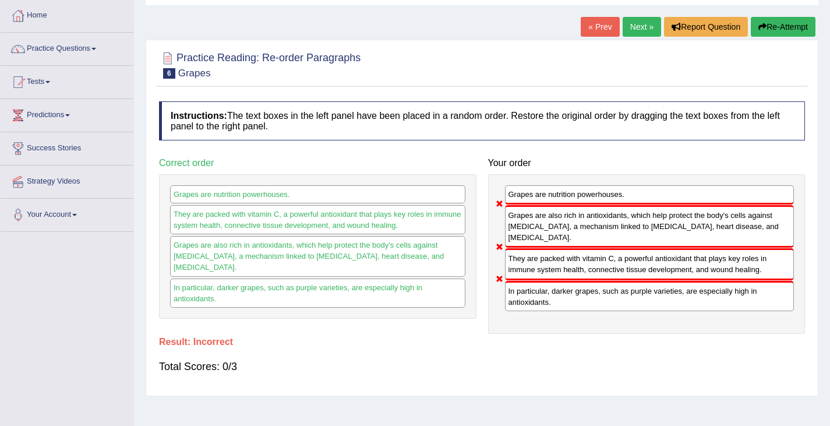
click at [769, 28] on button "Re-Attempt" at bounding box center [783, 27] width 65 height 20
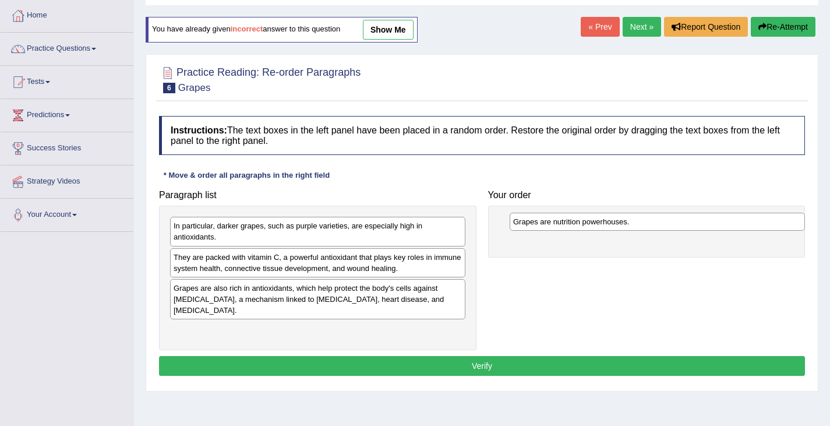
drag, startPoint x: 275, startPoint y: 228, endPoint x: 579, endPoint y: 222, distance: 303.5
click at [584, 224] on div "Grapes are nutrition powerhouses." at bounding box center [657, 222] width 295 height 18
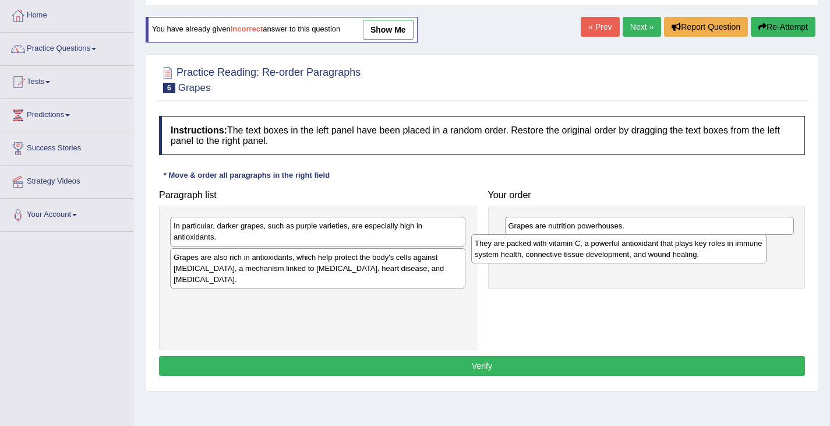
drag, startPoint x: 264, startPoint y: 265, endPoint x: 567, endPoint y: 251, distance: 303.8
click at [567, 251] on div "They are packed with vitamin C, a powerful antioxidant that plays key roles in …" at bounding box center [618, 248] width 295 height 29
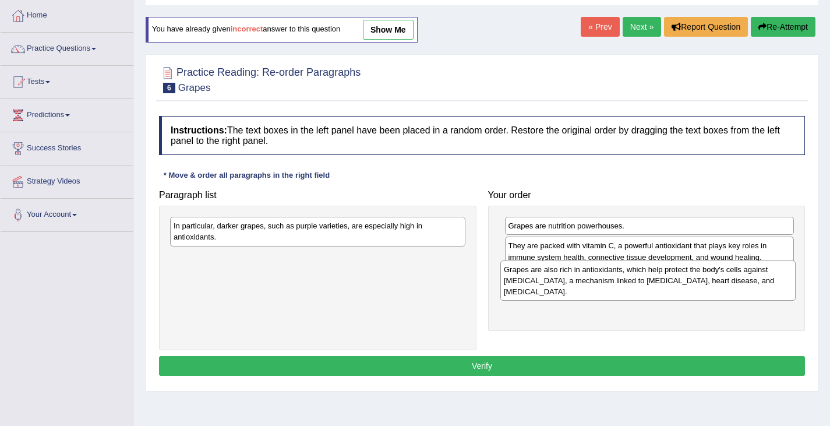
drag, startPoint x: 261, startPoint y: 266, endPoint x: 581, endPoint y: 281, distance: 320.1
click at [588, 278] on div "Grapes are also rich in antioxidants, which help protect the body's cells again…" at bounding box center [647, 280] width 295 height 40
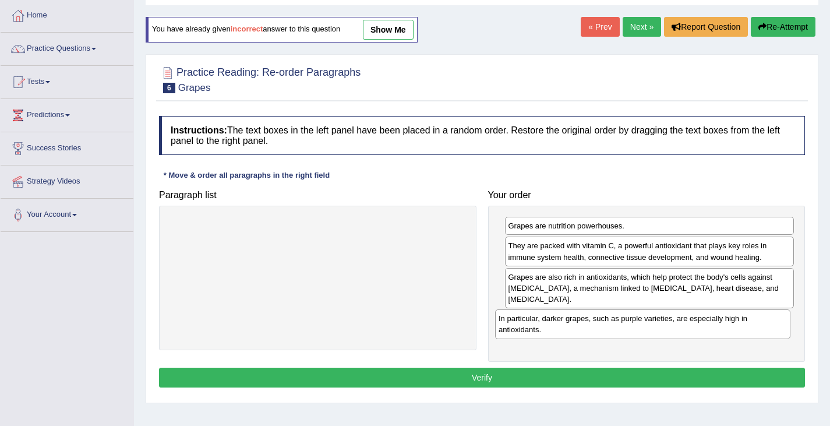
drag, startPoint x: 257, startPoint y: 236, endPoint x: 571, endPoint y: 327, distance: 327.5
click at [577, 328] on div "In particular, darker grapes, such as purple varieties, are especially high in …" at bounding box center [642, 323] width 295 height 29
click at [488, 376] on button "Verify" at bounding box center [482, 378] width 646 height 20
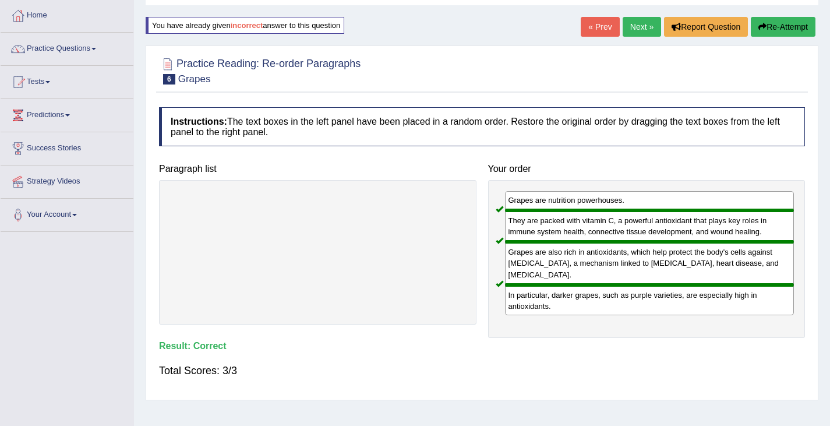
click at [637, 29] on link "Next »" at bounding box center [642, 27] width 38 height 20
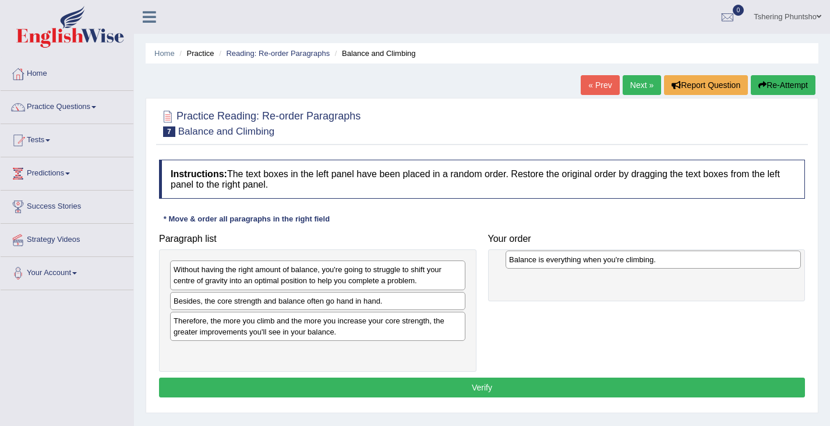
drag, startPoint x: 224, startPoint y: 301, endPoint x: 558, endPoint y: 259, distance: 336.9
click at [558, 259] on div "Balance is everything when you're climbing." at bounding box center [653, 259] width 295 height 18
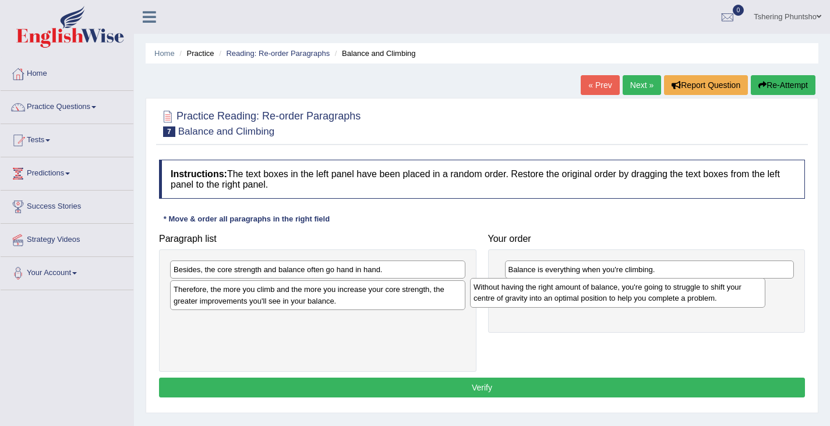
drag, startPoint x: 287, startPoint y: 281, endPoint x: 588, endPoint y: 299, distance: 301.7
click at [589, 299] on div "Without having the right amount of balance, you're going to struggle to shift y…" at bounding box center [617, 292] width 295 height 29
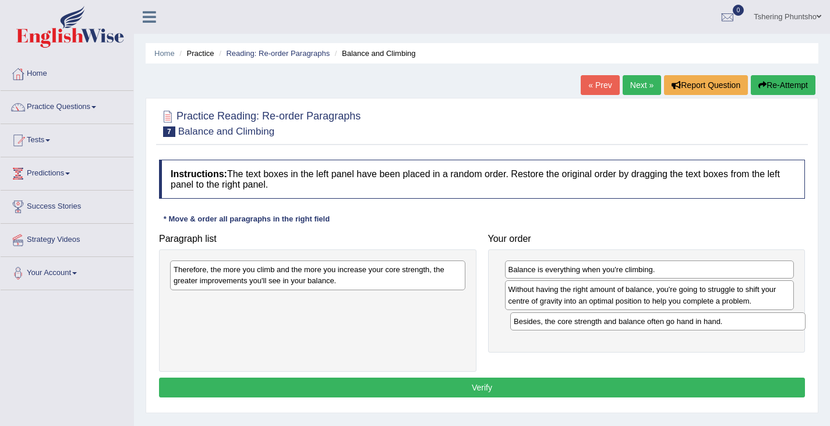
drag, startPoint x: 344, startPoint y: 270, endPoint x: 684, endPoint y: 322, distance: 344.6
click at [684, 322] on div "Besides, the core strength and balance often go hand in hand." at bounding box center [657, 321] width 295 height 18
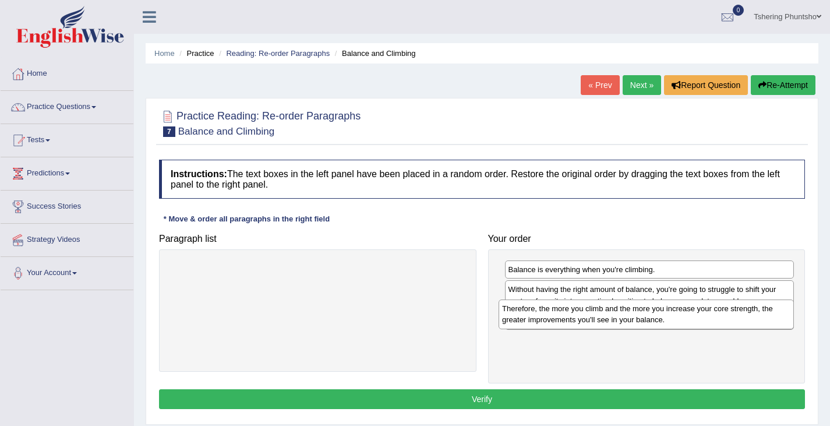
drag, startPoint x: 280, startPoint y: 282, endPoint x: 607, endPoint y: 321, distance: 329.6
click at [607, 321] on div "Therefore, the more you climb and the more you increase your core strength, the…" at bounding box center [646, 313] width 295 height 29
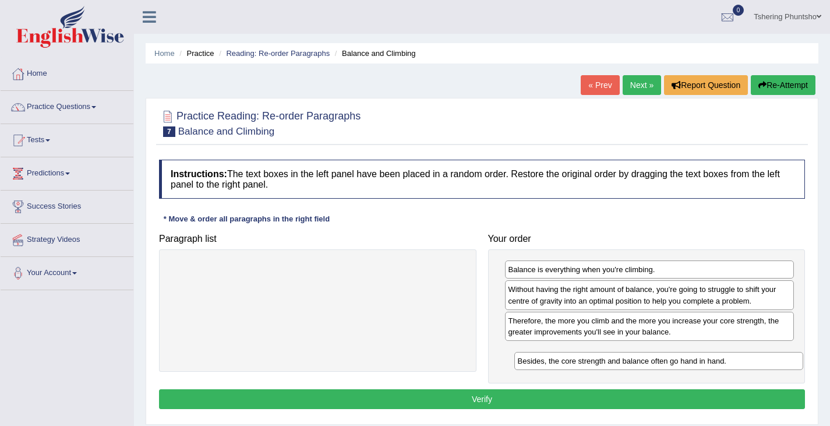
drag, startPoint x: 580, startPoint y: 325, endPoint x: 580, endPoint y: 353, distance: 28.0
click at [583, 353] on div "Besides, the core strength and balance often go hand in hand." at bounding box center [658, 361] width 289 height 18
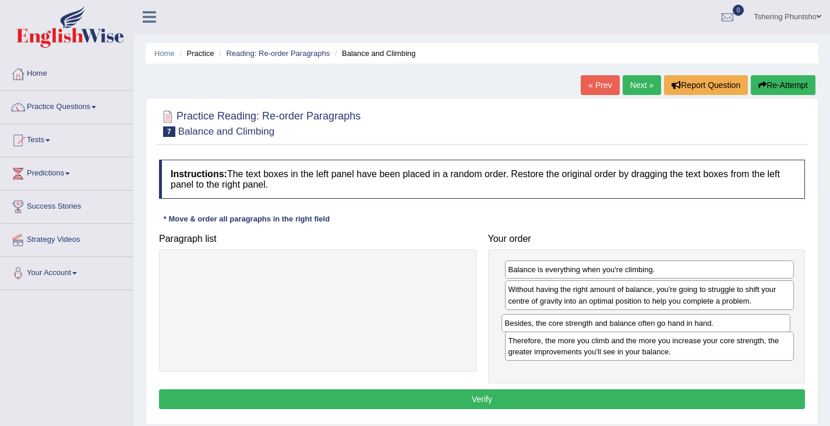
drag, startPoint x: 601, startPoint y: 354, endPoint x: 596, endPoint y: 326, distance: 27.9
click at [596, 326] on div "Besides, the core strength and balance often go hand in hand." at bounding box center [645, 323] width 289 height 18
click at [492, 397] on button "Verify" at bounding box center [482, 399] width 646 height 20
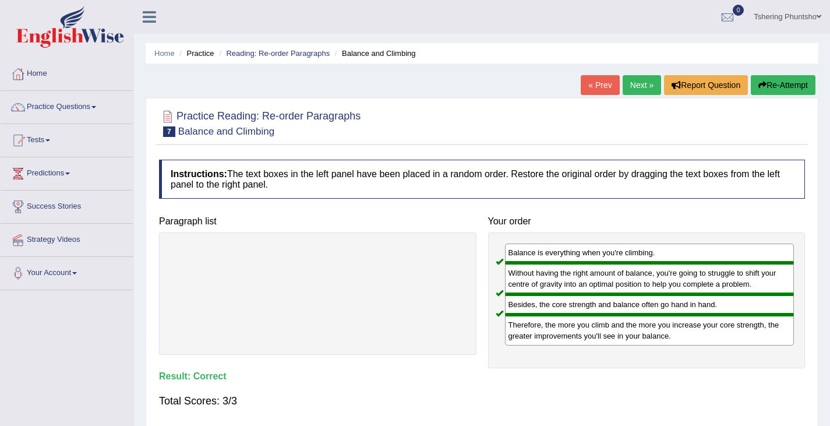
click at [637, 85] on link "Next »" at bounding box center [642, 85] width 38 height 20
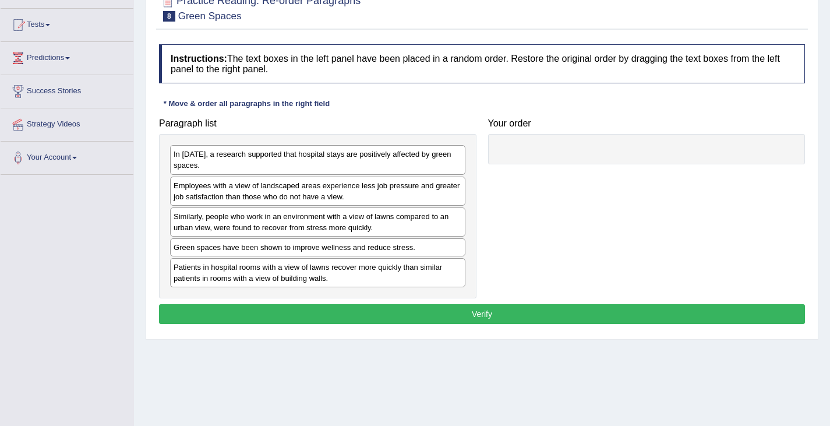
scroll to position [116, 0]
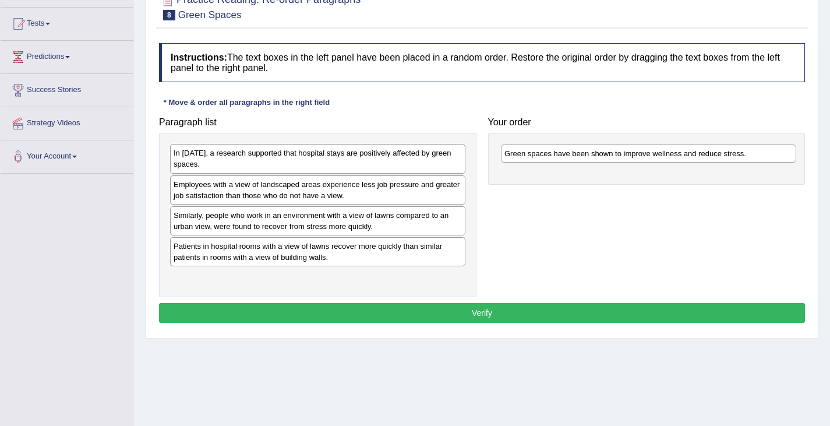
drag, startPoint x: 285, startPoint y: 250, endPoint x: 615, endPoint y: 147, distance: 345.8
click at [615, 147] on div "Green spaces have been shown to improve wellness and reduce stress." at bounding box center [648, 153] width 295 height 18
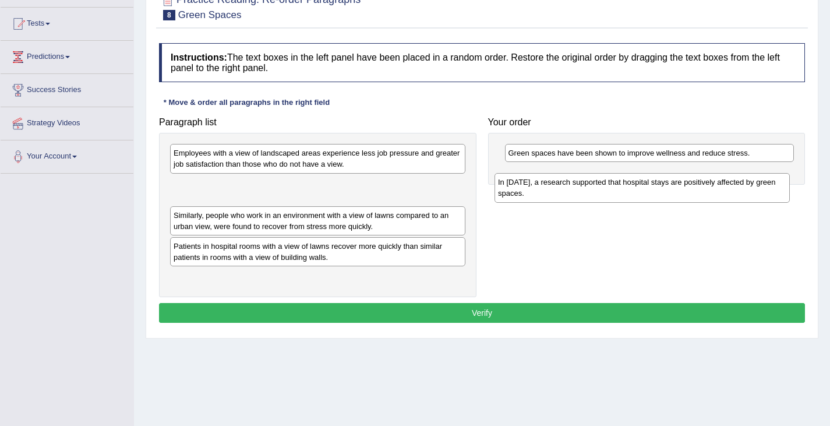
drag, startPoint x: 237, startPoint y: 161, endPoint x: 561, endPoint y: 189, distance: 325.6
click at [561, 189] on div "In [DATE], a research supported that hospital stays are positively affected by …" at bounding box center [641, 187] width 295 height 29
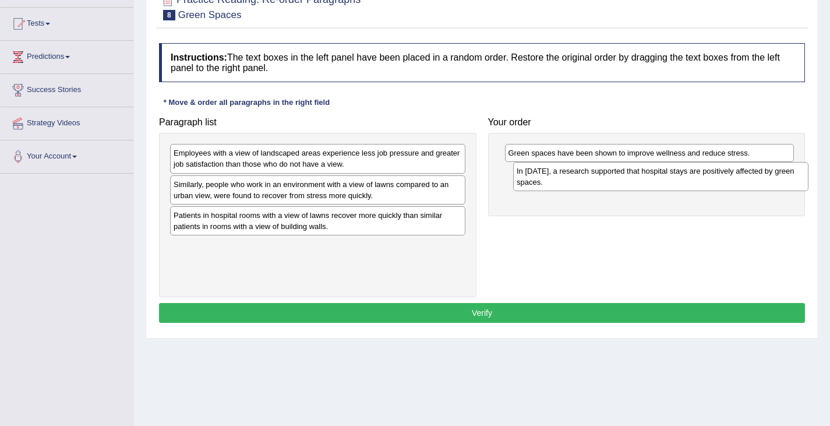
drag, startPoint x: 313, startPoint y: 199, endPoint x: 615, endPoint y: 185, distance: 302.0
click at [615, 185] on div "In [DATE], a research supported that hospital stays are positively affected by …" at bounding box center [660, 176] width 295 height 29
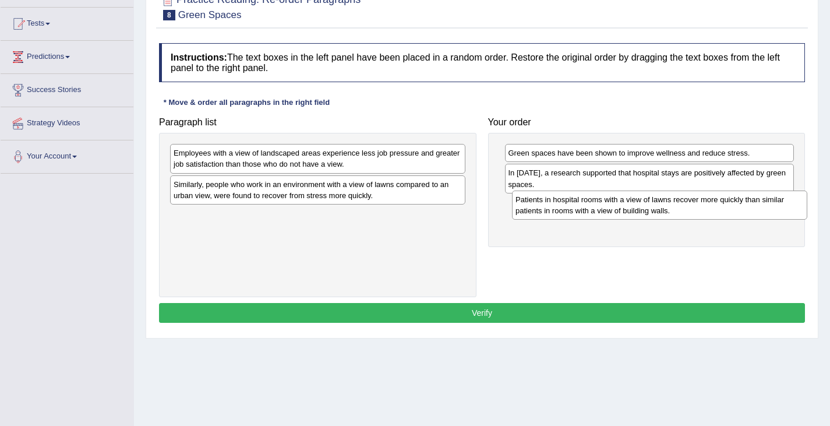
drag, startPoint x: 262, startPoint y: 224, endPoint x: 596, endPoint y: 208, distance: 334.1
click at [596, 208] on div "Patients in hospital rooms with a view of lawns recover more quickly than simil…" at bounding box center [659, 204] width 295 height 29
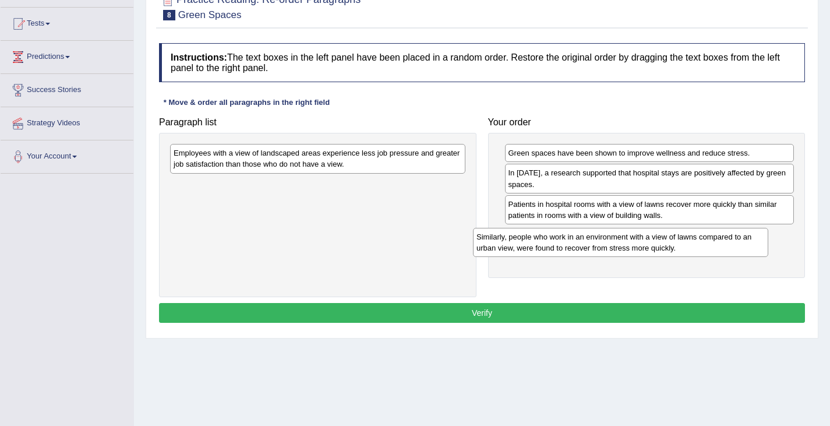
drag, startPoint x: 229, startPoint y: 197, endPoint x: 532, endPoint y: 249, distance: 307.4
click at [532, 249] on div "Similarly, people who work in an environment with a view of lawns compared to a…" at bounding box center [620, 242] width 295 height 29
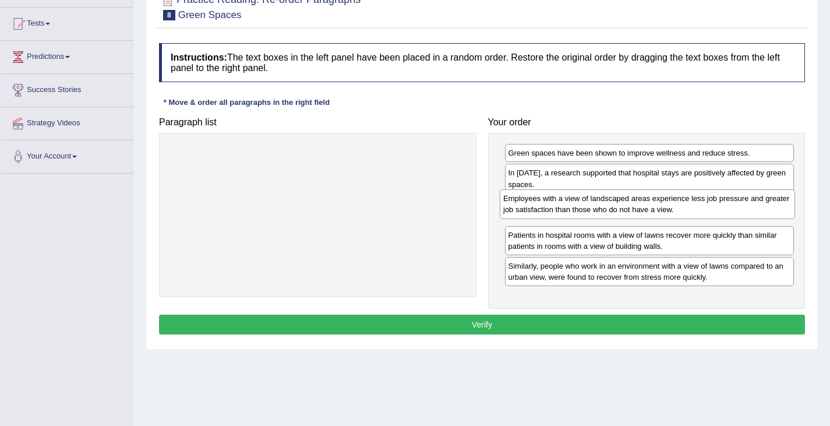
drag, startPoint x: 260, startPoint y: 164, endPoint x: 589, endPoint y: 210, distance: 332.8
click at [589, 210] on div "Employees with a view of landscaped areas experience less job pressure and grea…" at bounding box center [647, 203] width 295 height 29
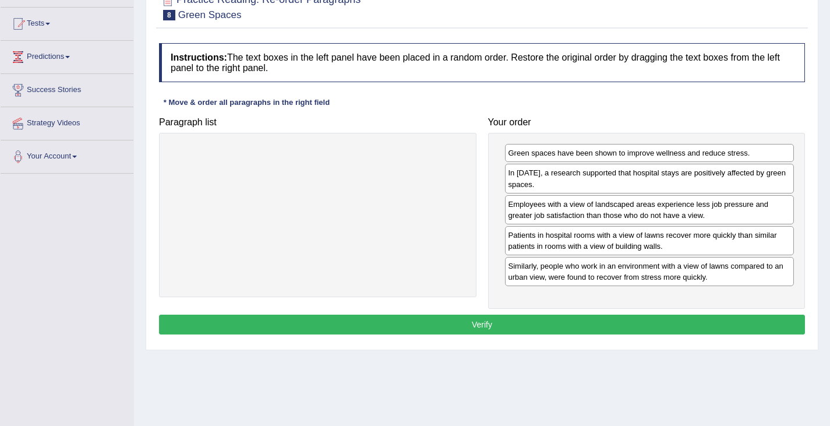
click at [480, 327] on button "Verify" at bounding box center [482, 325] width 646 height 20
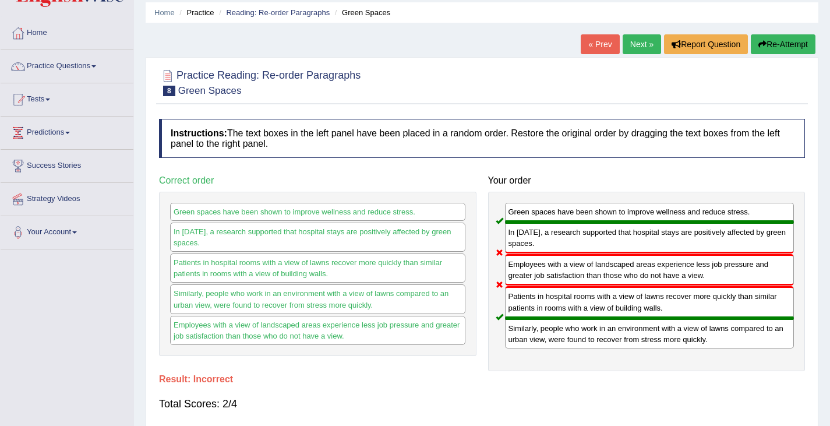
scroll to position [0, 0]
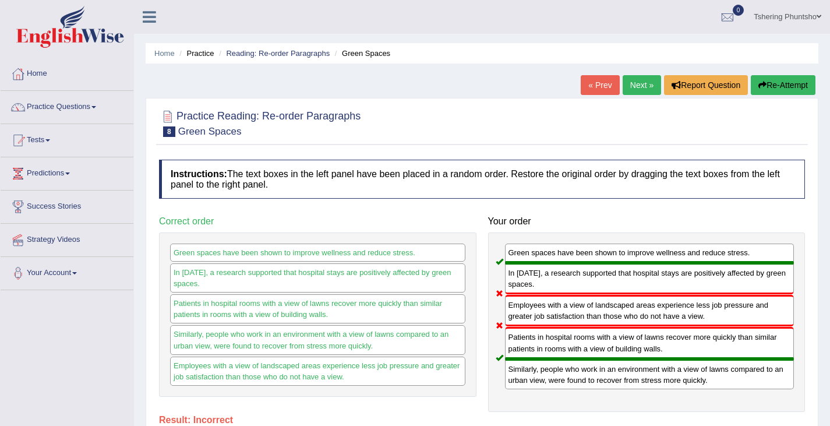
click at [778, 84] on button "Re-Attempt" at bounding box center [783, 85] width 65 height 20
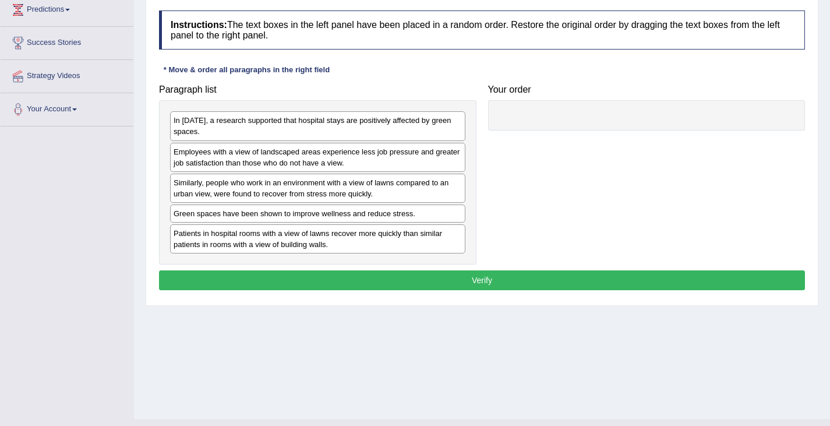
scroll to position [175, 0]
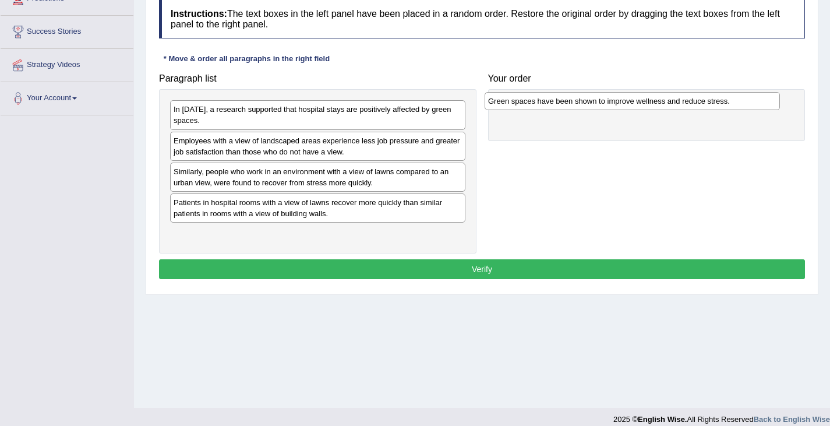
drag, startPoint x: 227, startPoint y: 207, endPoint x: 542, endPoint y: 106, distance: 330.3
click at [542, 105] on div "Green spaces have been shown to improve wellness and reduce stress." at bounding box center [632, 101] width 295 height 18
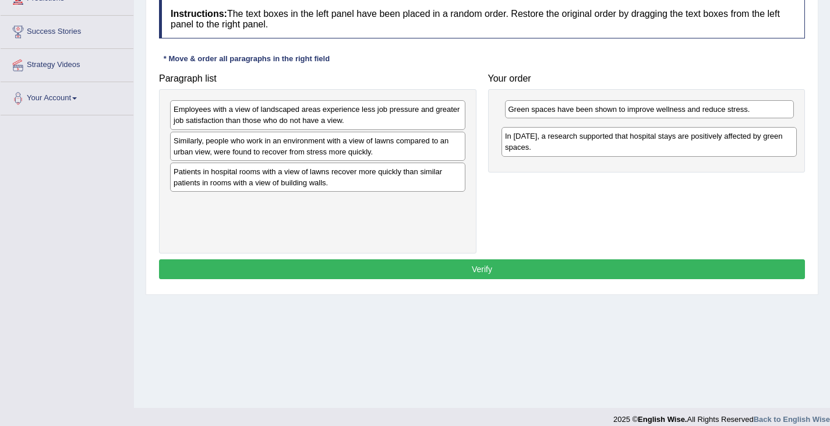
drag, startPoint x: 234, startPoint y: 121, endPoint x: 564, endPoint y: 148, distance: 331.9
click at [564, 148] on div "In [DATE], a research supported that hospital stays are positively affected by …" at bounding box center [648, 141] width 295 height 29
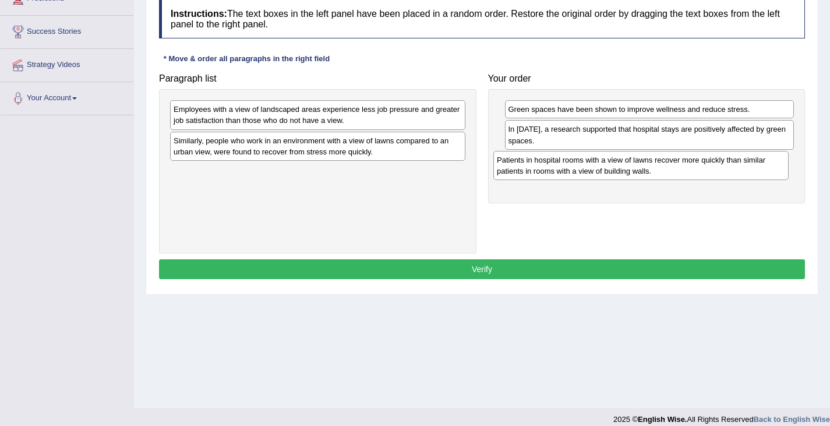
drag, startPoint x: 234, startPoint y: 182, endPoint x: 514, endPoint y: 171, distance: 280.4
click at [523, 169] on div "Patients in hospital rooms with a view of lawns recover more quickly than simil…" at bounding box center [640, 165] width 295 height 29
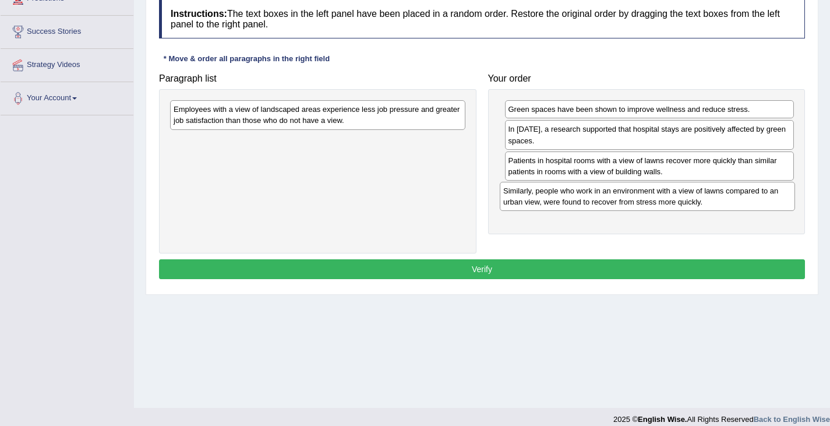
drag, startPoint x: 256, startPoint y: 149, endPoint x: 582, endPoint y: 199, distance: 329.9
click at [585, 199] on div "Similarly, people who work in an environment with a view of lawns compared to a…" at bounding box center [647, 196] width 295 height 29
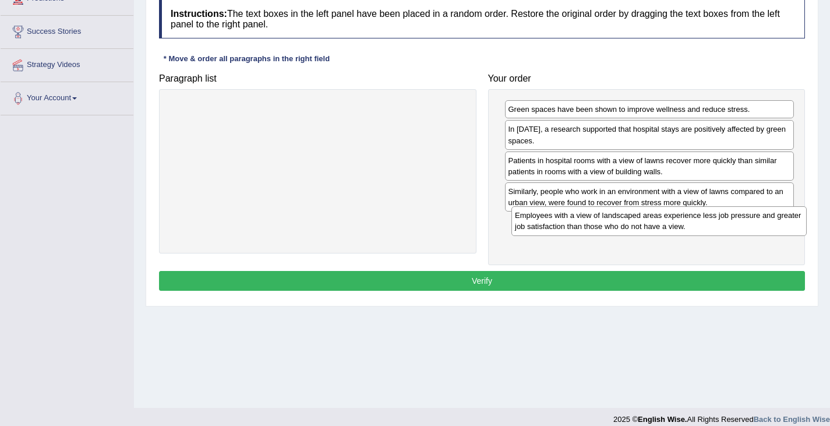
drag, startPoint x: 242, startPoint y: 116, endPoint x: 584, endPoint y: 222, distance: 357.4
click at [584, 222] on div "Employees with a view of landscaped areas experience less job pressure and grea…" at bounding box center [658, 220] width 295 height 29
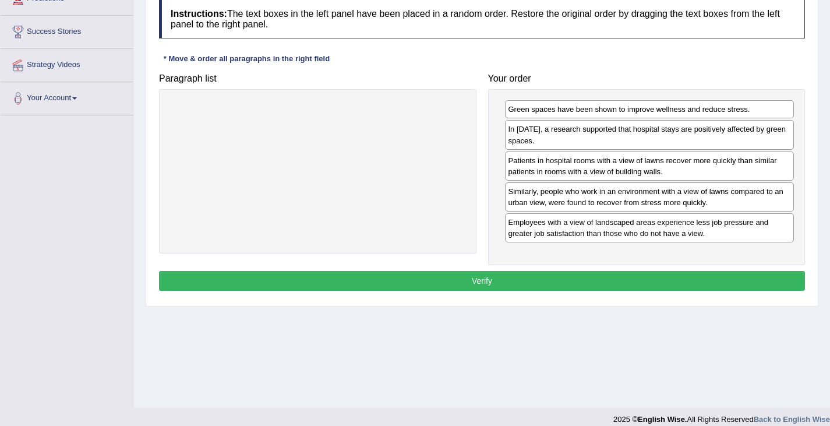
click at [500, 279] on button "Verify" at bounding box center [482, 281] width 646 height 20
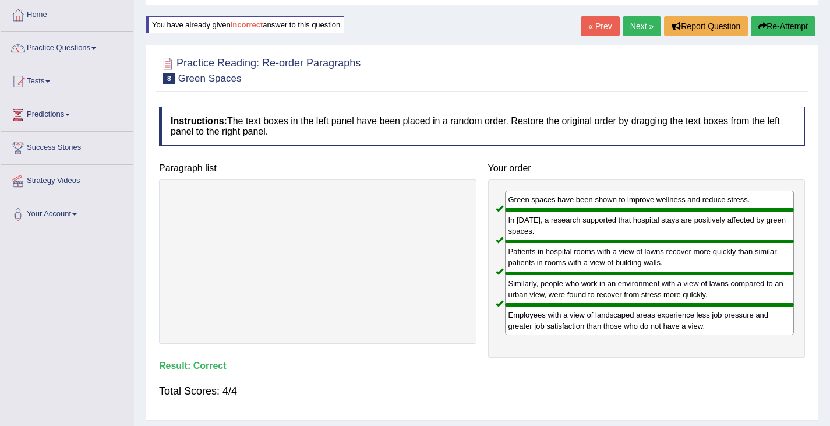
scroll to position [58, 0]
click at [639, 29] on link "Next »" at bounding box center [642, 27] width 38 height 20
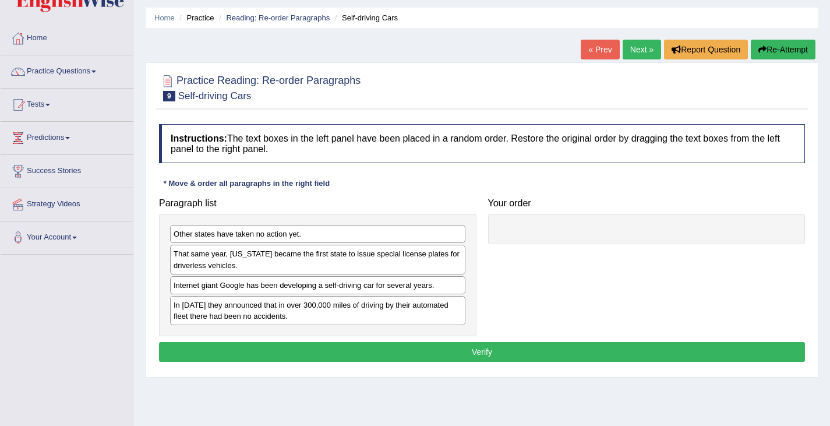
scroll to position [58, 0]
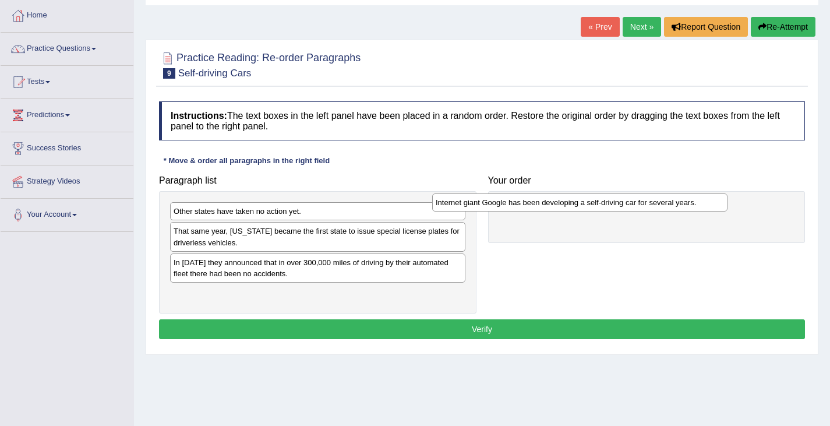
drag, startPoint x: 247, startPoint y: 268, endPoint x: 509, endPoint y: 209, distance: 268.9
click at [509, 209] on div "Internet giant Google has been developing a self-driving car for several years." at bounding box center [579, 202] width 295 height 18
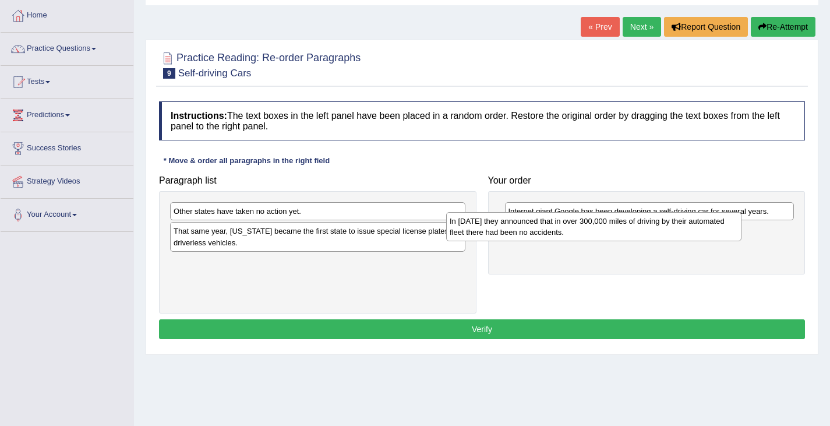
drag, startPoint x: 290, startPoint y: 271, endPoint x: 568, endPoint y: 231, distance: 280.6
click at [568, 231] on div "In [DATE] they announced that in over 300,000 miles of driving by their automat…" at bounding box center [593, 226] width 295 height 29
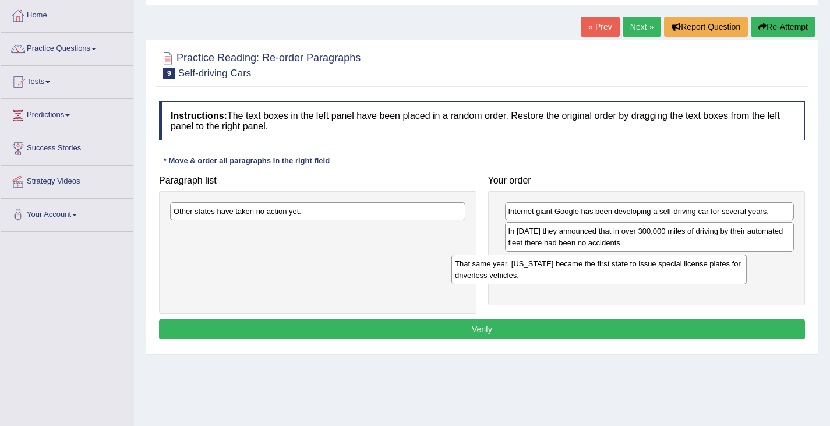
drag, startPoint x: 244, startPoint y: 243, endPoint x: 525, endPoint y: 275, distance: 283.2
click at [525, 275] on div "That same year, [US_STATE] became the first state to issue special license plat…" at bounding box center [598, 269] width 295 height 29
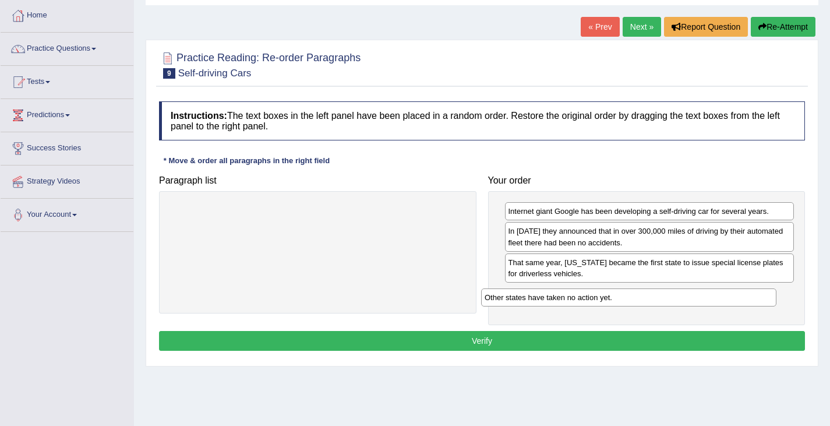
drag, startPoint x: 236, startPoint y: 217, endPoint x: 547, endPoint y: 303, distance: 322.7
click at [547, 303] on div "Other states have taken no action yet." at bounding box center [628, 297] width 295 height 18
click at [476, 342] on button "Verify" at bounding box center [482, 341] width 646 height 20
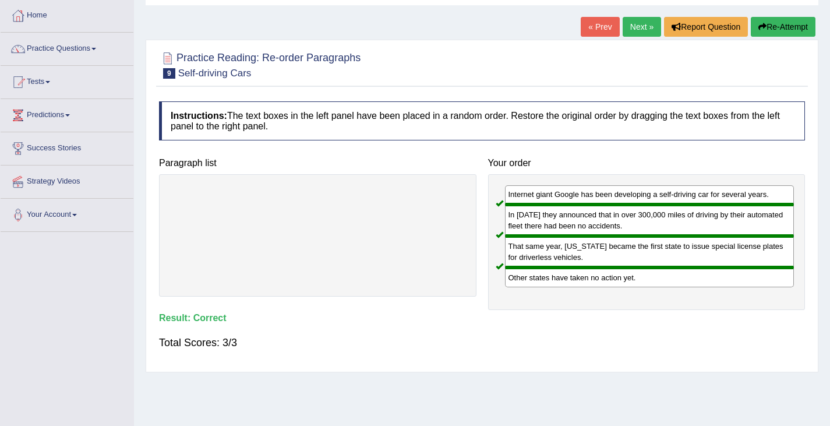
click at [645, 30] on link "Next »" at bounding box center [642, 27] width 38 height 20
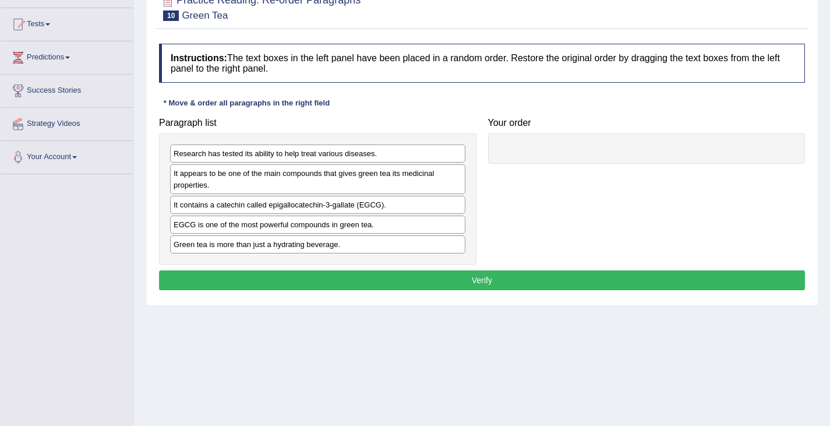
scroll to position [116, 0]
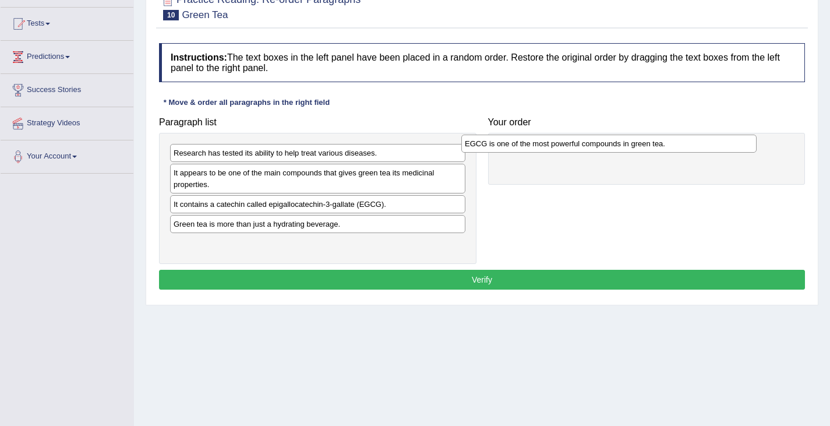
drag, startPoint x: 302, startPoint y: 231, endPoint x: 593, endPoint y: 150, distance: 302.7
click at [593, 150] on div "EGCG is one of the most powerful compounds in green tea." at bounding box center [608, 144] width 295 height 18
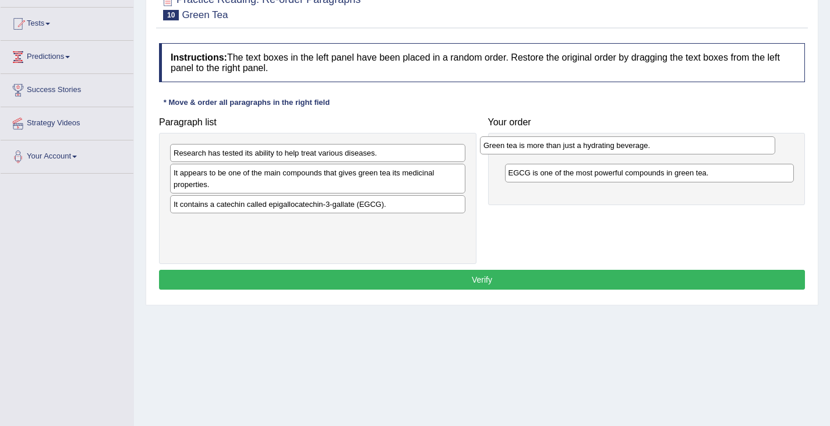
drag, startPoint x: 235, startPoint y: 229, endPoint x: 545, endPoint y: 152, distance: 319.2
click at [545, 151] on div "Green tea is more than just a hydrating beverage." at bounding box center [627, 145] width 295 height 18
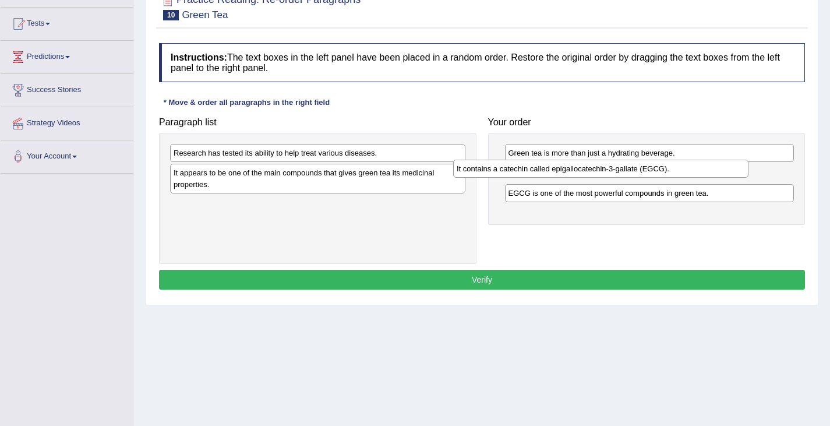
drag, startPoint x: 267, startPoint y: 212, endPoint x: 550, endPoint y: 176, distance: 285.3
click at [550, 176] on div "It contains a catechin called epigallocatechin-3-gallate (EGCG)." at bounding box center [600, 169] width 295 height 18
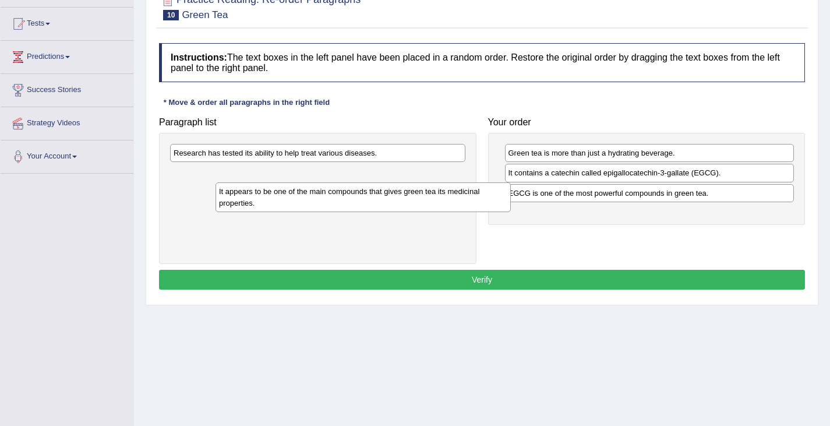
drag, startPoint x: 200, startPoint y: 166, endPoint x: 245, endPoint y: 186, distance: 49.3
click at [245, 186] on div "It appears to be one of the main compounds that gives green tea its medicinal p…" at bounding box center [362, 196] width 295 height 29
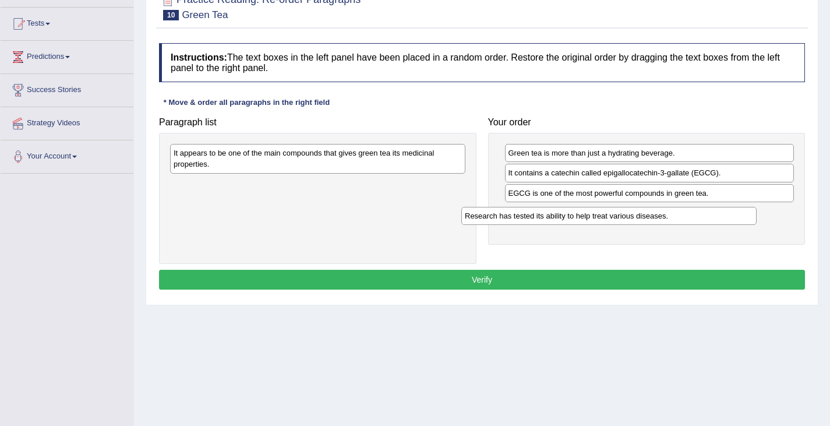
drag, startPoint x: 235, startPoint y: 158, endPoint x: 527, endPoint y: 221, distance: 298.5
click at [527, 221] on div "Research has tested its ability to help treat various diseases." at bounding box center [608, 216] width 295 height 18
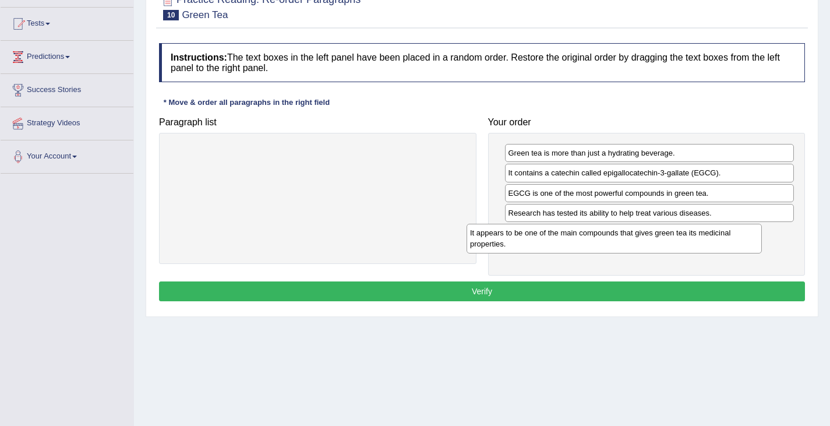
drag, startPoint x: 243, startPoint y: 168, endPoint x: 539, endPoint y: 248, distance: 307.0
click at [539, 248] on div "It appears to be one of the main compounds that gives green tea its medicinal p…" at bounding box center [614, 238] width 295 height 29
click at [463, 293] on button "Verify" at bounding box center [482, 291] width 646 height 20
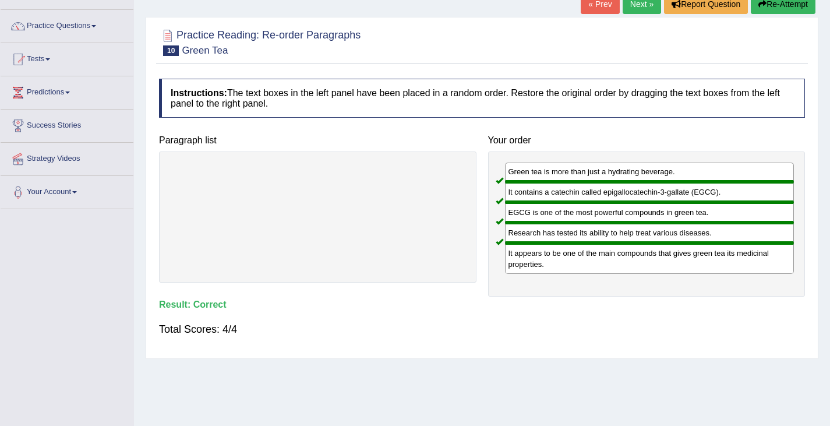
scroll to position [58, 0]
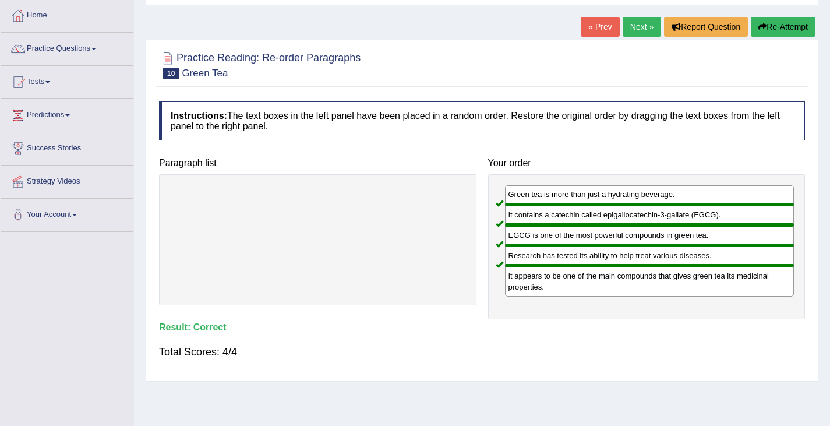
click at [768, 31] on button "Re-Attempt" at bounding box center [783, 27] width 65 height 20
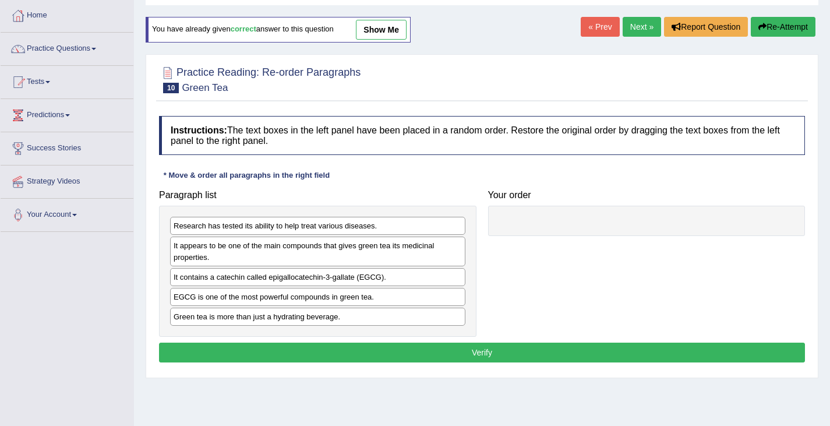
click at [288, 320] on div "Green tea is more than just a hydrating beverage." at bounding box center [317, 317] width 295 height 18
click at [184, 318] on div "Green tea is more than just a hydrating beverage." at bounding box center [317, 317] width 295 height 18
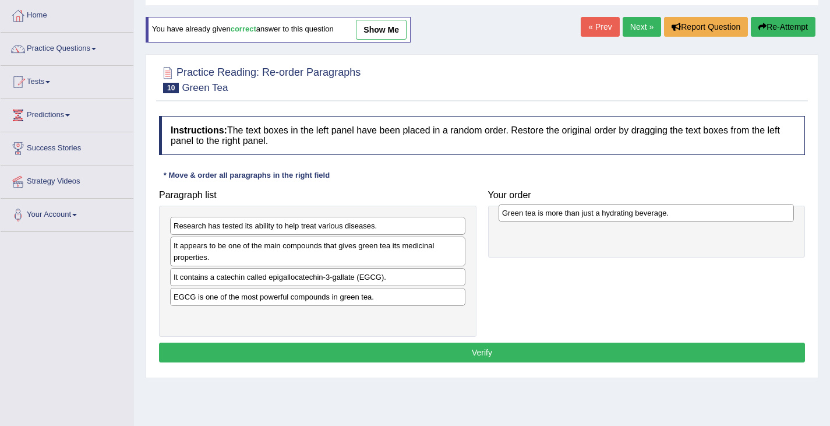
drag, startPoint x: 184, startPoint y: 318, endPoint x: 513, endPoint y: 214, distance: 344.5
click at [513, 214] on div "Green tea is more than just a hydrating beverage." at bounding box center [646, 213] width 295 height 18
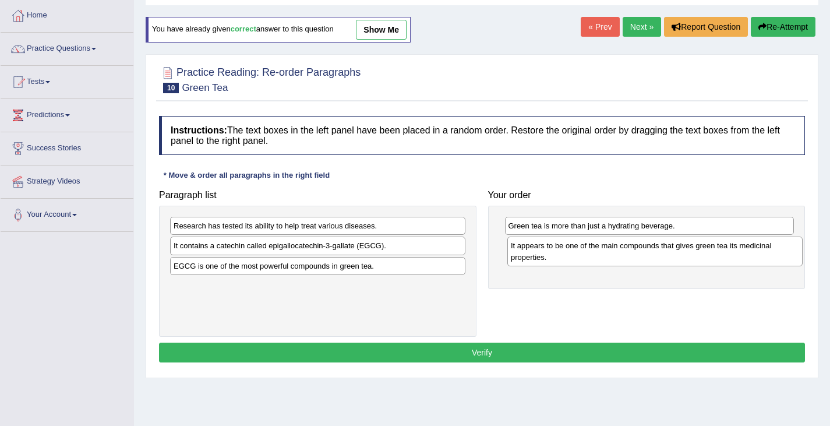
drag, startPoint x: 223, startPoint y: 255, endPoint x: 560, endPoint y: 255, distance: 336.6
click at [560, 255] on div "It appears to be one of the main compounds that gives green tea its medicinal p…" at bounding box center [654, 250] width 295 height 29
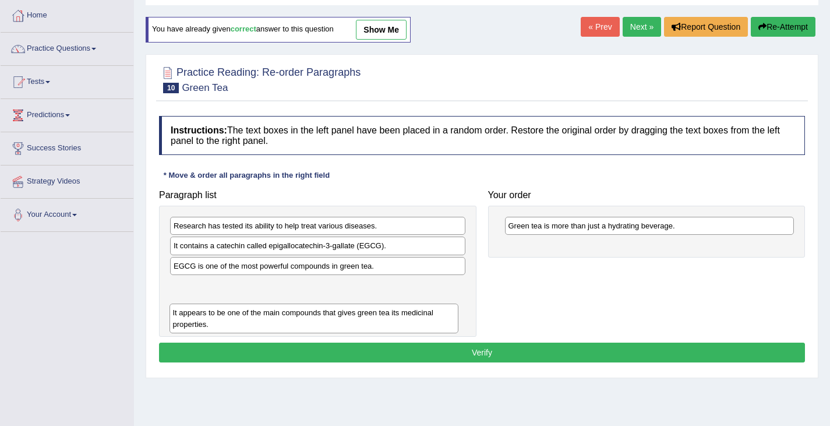
drag, startPoint x: 569, startPoint y: 260, endPoint x: 222, endPoint y: 324, distance: 352.9
click at [222, 324] on div "It appears to be one of the main compounds that gives green tea its medicinal p…" at bounding box center [313, 317] width 289 height 29
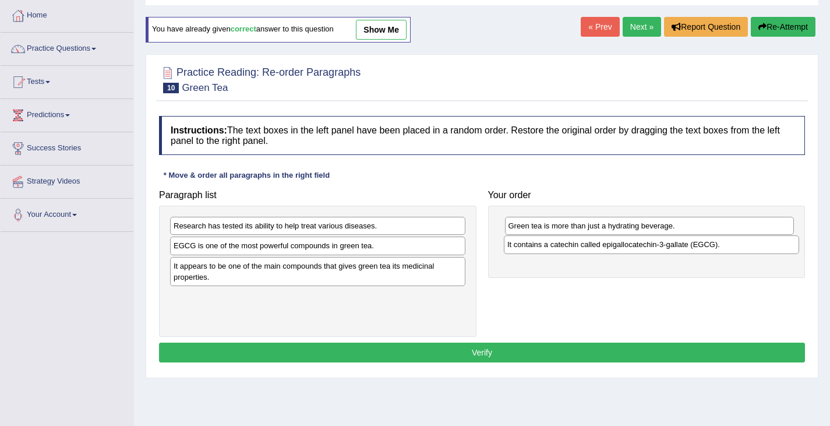
drag, startPoint x: 260, startPoint y: 255, endPoint x: 593, endPoint y: 254, distance: 333.7
click at [593, 253] on div "It contains a catechin called epigallocatechin-3-gallate (EGCG)." at bounding box center [651, 244] width 295 height 18
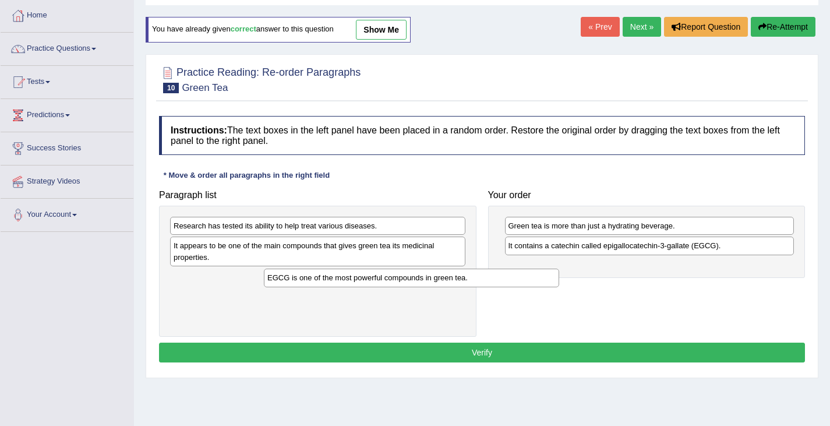
drag, startPoint x: 219, startPoint y: 249, endPoint x: 524, endPoint y: 290, distance: 307.9
click at [464, 287] on div "EGCG is one of the most powerful compounds in green tea." at bounding box center [411, 277] width 295 height 18
drag, startPoint x: 571, startPoint y: 288, endPoint x: 670, endPoint y: 287, distance: 98.4
click at [672, 288] on div "Paragraph list Research has tested its ability to help treat various diseases. …" at bounding box center [482, 260] width 658 height 153
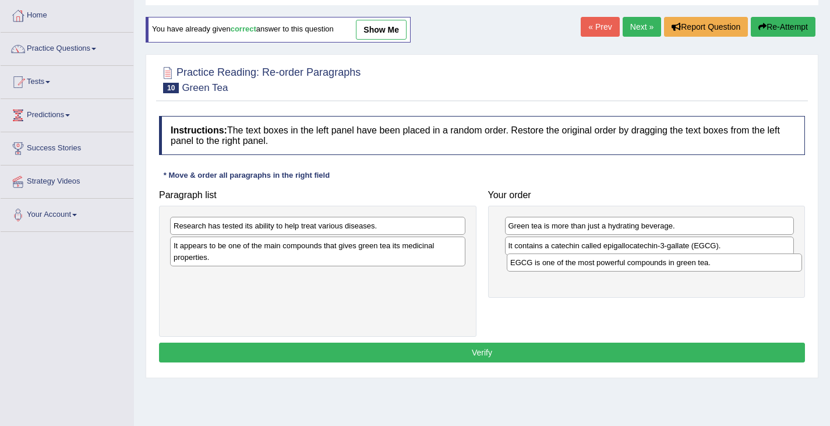
drag, startPoint x: 311, startPoint y: 277, endPoint x: 648, endPoint y: 262, distance: 337.0
click at [648, 262] on div "EGCG is one of the most powerful compounds in green tea." at bounding box center [654, 262] width 295 height 18
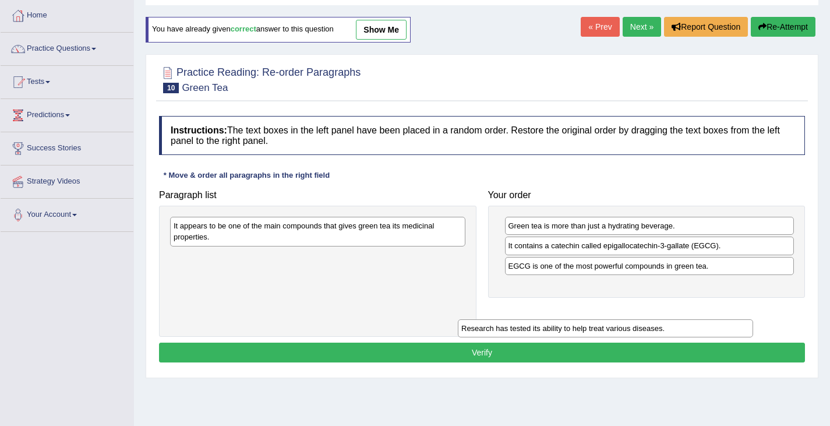
drag, startPoint x: 224, startPoint y: 228, endPoint x: 519, endPoint y: 316, distance: 307.5
click at [518, 319] on div "Research has tested its ability to help treat various diseases." at bounding box center [605, 328] width 295 height 18
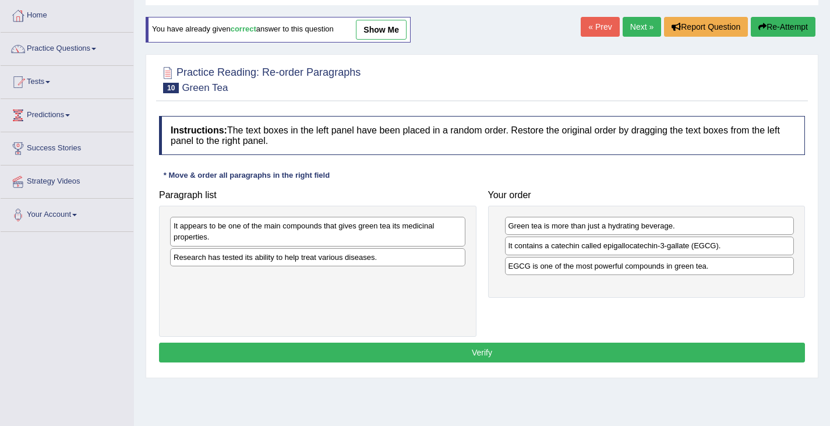
drag, startPoint x: 527, startPoint y: 297, endPoint x: 556, endPoint y: 291, distance: 29.2
click at [556, 291] on div "Green tea is more than just a hydrating beverage. It contains a catechin called…" at bounding box center [646, 251] width 317 height 91
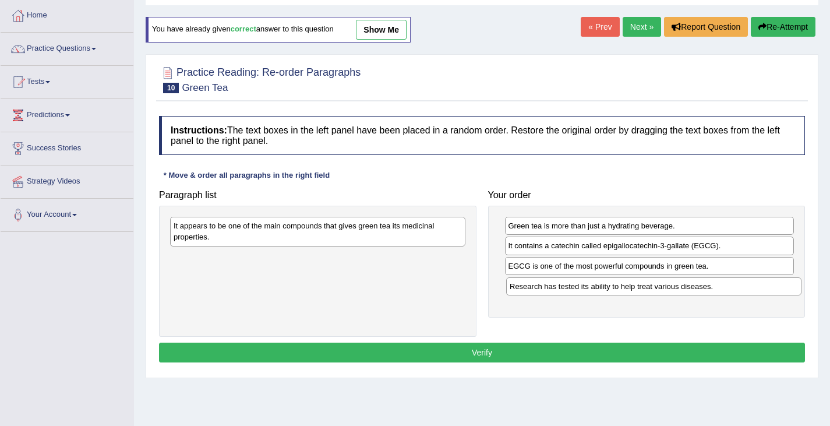
drag, startPoint x: 386, startPoint y: 264, endPoint x: 722, endPoint y: 291, distance: 337.1
click at [722, 292] on div "Research has tested its ability to help treat various diseases." at bounding box center [653, 286] width 295 height 18
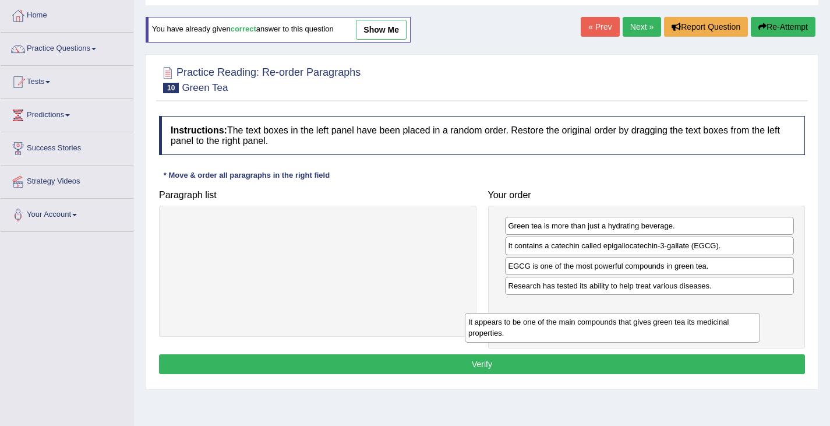
drag, startPoint x: 397, startPoint y: 235, endPoint x: 716, endPoint y: 319, distance: 330.2
click at [713, 320] on div "It appears to be one of the main compounds that gives green tea its medicinal p…" at bounding box center [612, 327] width 295 height 29
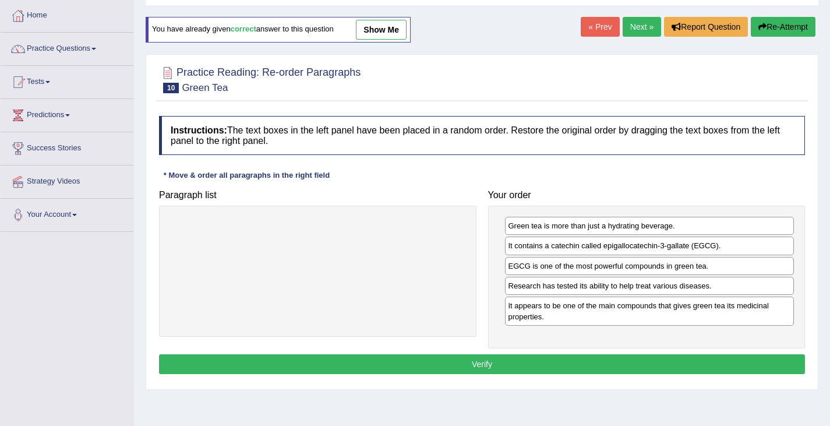
click at [466, 365] on button "Verify" at bounding box center [482, 364] width 646 height 20
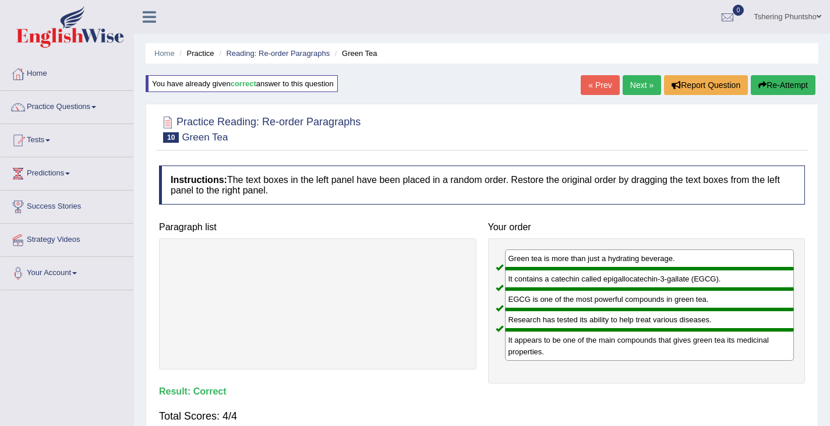
click at [779, 19] on link "Tshering Phuntsho" at bounding box center [787, 15] width 85 height 30
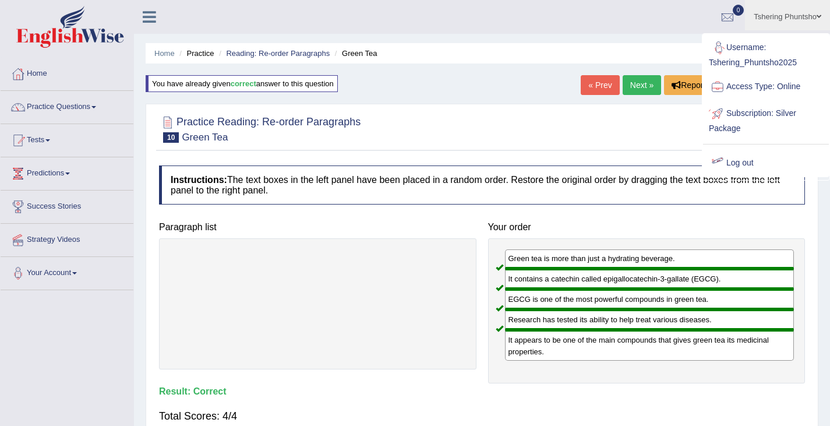
click at [742, 162] on link "Log out" at bounding box center [766, 163] width 126 height 27
